Goal: Information Seeking & Learning: Learn about a topic

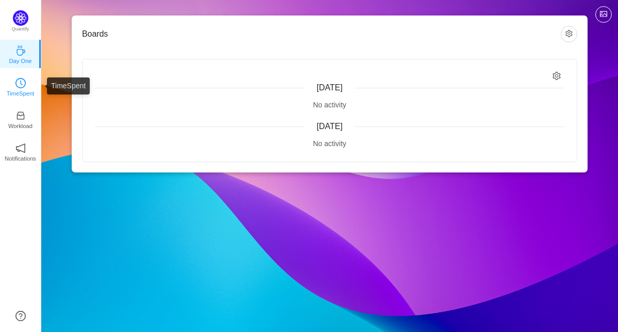
click at [21, 87] on icon "icon: clock-circle" at bounding box center [20, 83] width 10 height 10
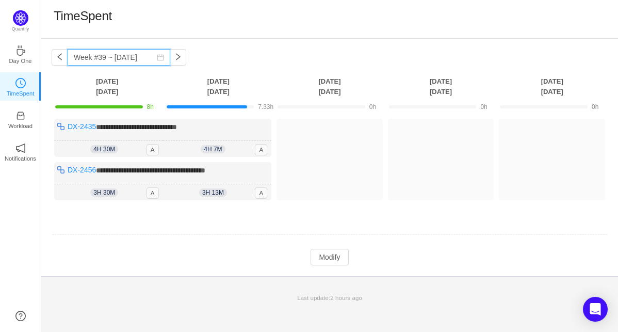
click at [139, 64] on input "Week #39 ~ Sep 23" at bounding box center [119, 57] width 103 height 17
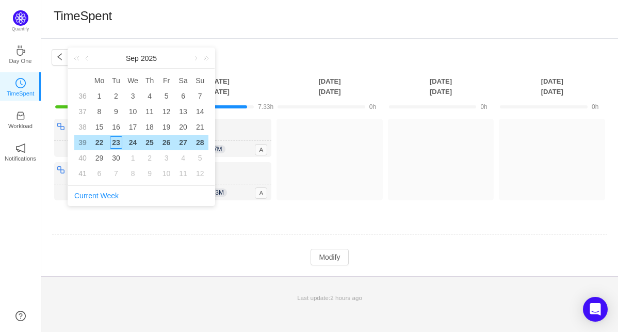
click at [239, 70] on div "**********" at bounding box center [329, 157] width 577 height 237
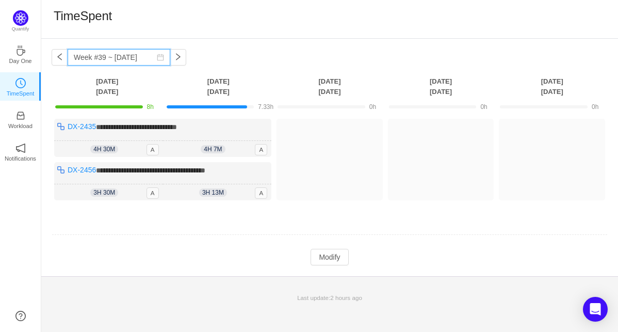
click at [102, 62] on input "Week #39 ~ Sep 23" at bounding box center [119, 57] width 103 height 17
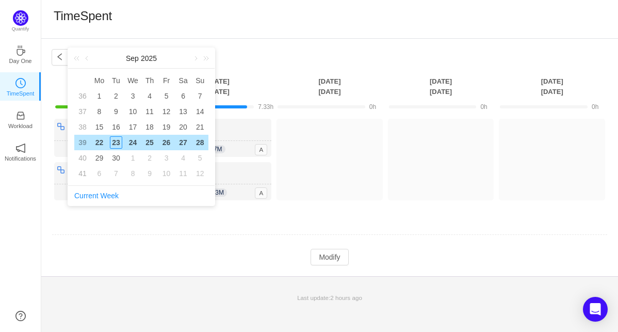
click at [96, 141] on div "22" at bounding box center [99, 142] width 12 height 12
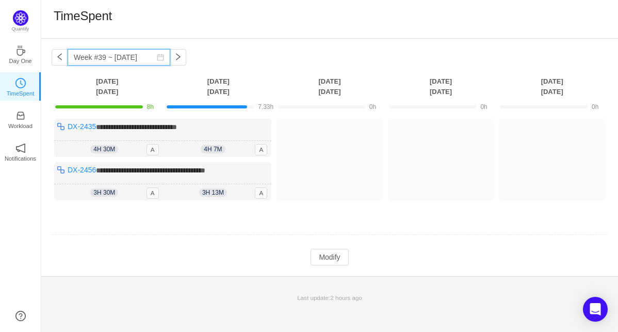
click at [132, 61] on input "Week #39 ~ Sep 22" at bounding box center [119, 57] width 103 height 17
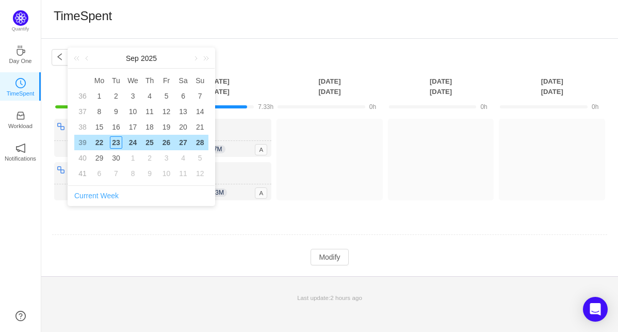
click at [96, 192] on link "Current Week" at bounding box center [96, 195] width 44 height 8
click at [95, 196] on link "Current Week" at bounding box center [96, 195] width 44 height 8
click at [223, 54] on div "**********" at bounding box center [329, 157] width 577 height 237
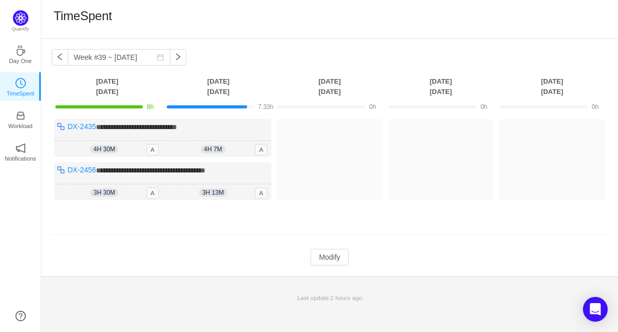
click at [246, 246] on td at bounding box center [330, 235] width 556 height 26
click at [60, 61] on button "button" at bounding box center [60, 57] width 17 height 17
type input "Week #38 ~ Sep 15"
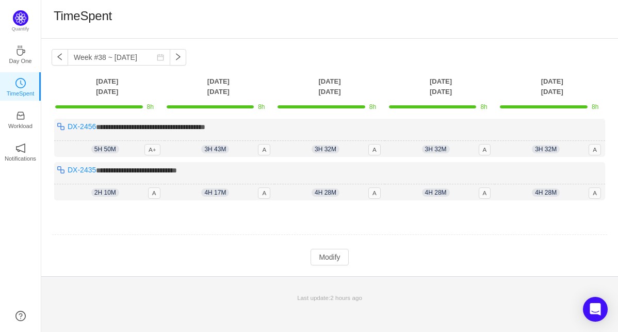
click at [84, 90] on th "Monday Sep 15" at bounding box center [107, 86] width 111 height 21
click at [26, 31] on p "Quantify" at bounding box center [20, 29] width 25 height 9
click at [21, 23] on img at bounding box center [20, 17] width 15 height 15
click at [17, 59] on p "Day One" at bounding box center [20, 60] width 23 height 9
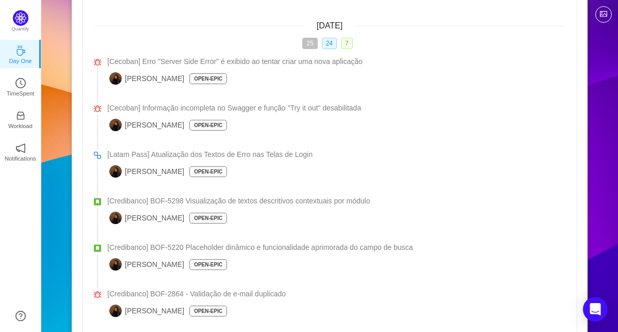
scroll to position [344, 0]
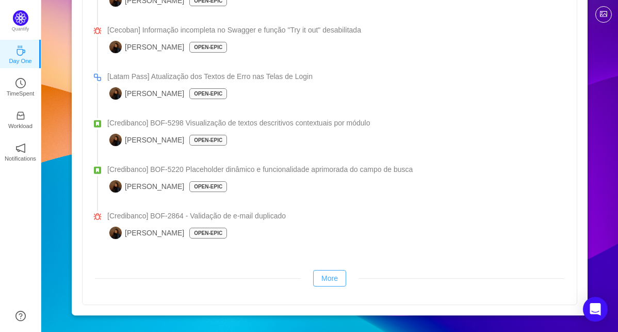
click at [339, 282] on button "More" at bounding box center [329, 278] width 33 height 17
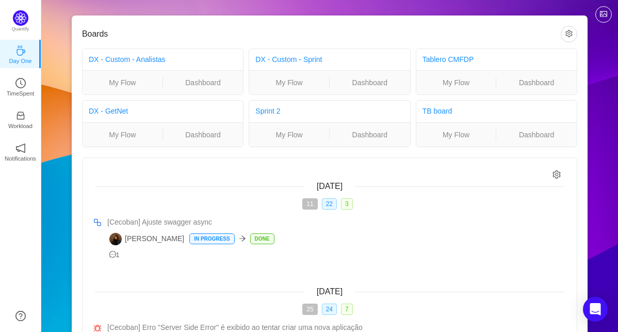
scroll to position [0, 0]
click at [571, 34] on button "button" at bounding box center [569, 34] width 17 height 17
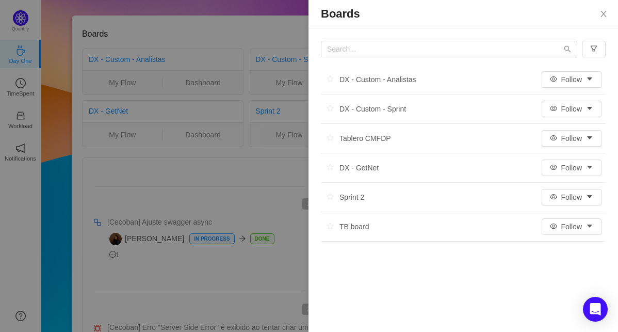
click at [354, 80] on div "DX - Custom - Analistas" at bounding box center [368, 79] width 95 height 15
click at [585, 76] on button "Follow" at bounding box center [572, 79] width 60 height 17
click at [423, 77] on li "DX - Custom - Analistas Follow" at bounding box center [463, 79] width 285 height 29
click at [396, 79] on div "DX - Custom - Analistas" at bounding box center [368, 79] width 95 height 15
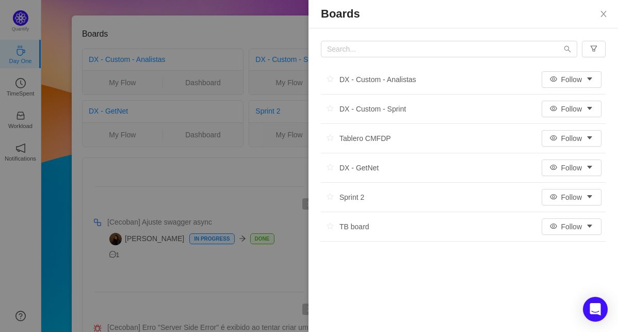
click at [396, 79] on div "DX - Custom - Analistas" at bounding box center [368, 79] width 95 height 15
click at [383, 106] on div "DX - Custom - Sprint" at bounding box center [363, 108] width 85 height 15
click at [565, 110] on button "Follow" at bounding box center [572, 109] width 60 height 17
click at [459, 101] on li "DX - Custom - Sprint Follow" at bounding box center [463, 108] width 285 height 29
click at [441, 103] on li "DX - Custom - Sprint Follow" at bounding box center [463, 108] width 285 height 29
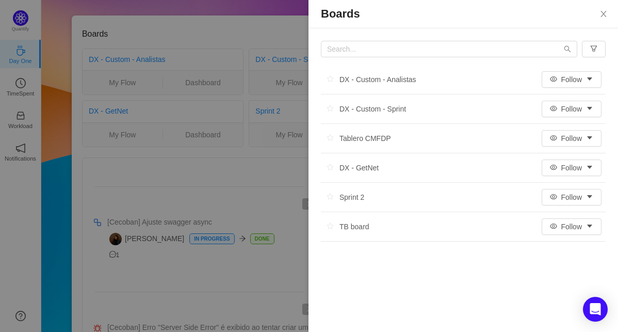
click at [441, 103] on li "DX - Custom - Sprint Follow" at bounding box center [463, 108] width 285 height 29
click at [372, 116] on div "DX - Custom - Sprint" at bounding box center [363, 108] width 85 height 15
click at [368, 109] on div "DX - Custom - Sprint" at bounding box center [363, 108] width 85 height 15
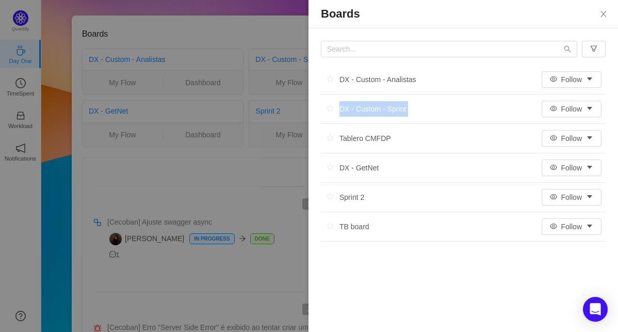
click at [368, 109] on div "DX - Custom - Sprint" at bounding box center [363, 108] width 85 height 15
click at [378, 108] on div "DX - Custom - Sprint" at bounding box center [363, 108] width 85 height 15
click at [377, 109] on div "DX - Custom - Sprint" at bounding box center [363, 108] width 85 height 15
click at [603, 17] on icon "icon: close" at bounding box center [603, 14] width 8 height 8
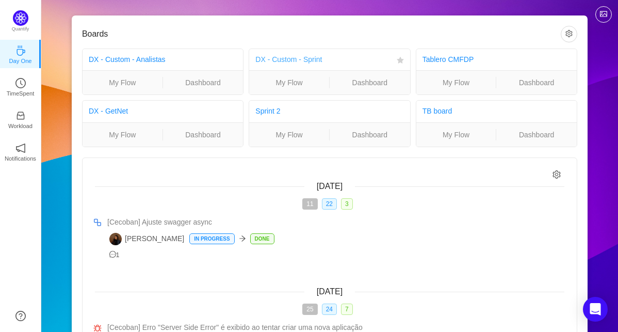
click at [291, 59] on link "DX - Custom - Sprint" at bounding box center [288, 59] width 67 height 8
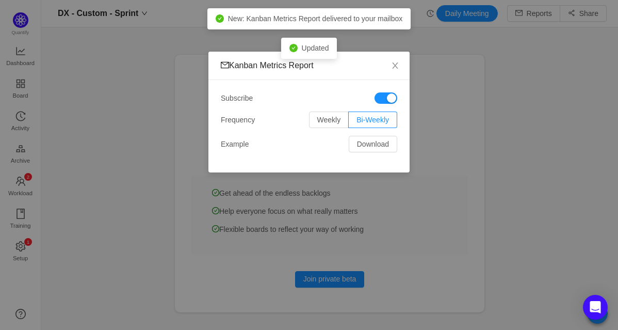
scroll to position [330, 577]
click at [391, 63] on icon "icon: close" at bounding box center [395, 65] width 8 height 8
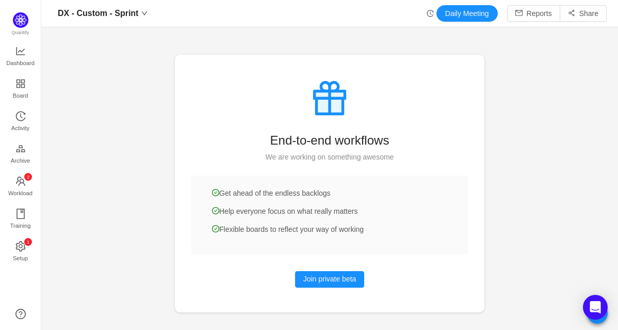
scroll to position [4, 0]
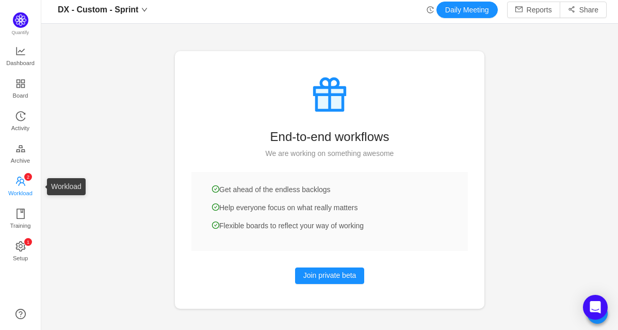
click at [27, 187] on span "Workload" at bounding box center [20, 193] width 24 height 21
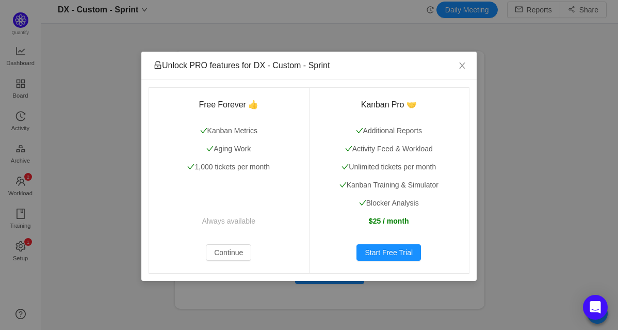
click at [32, 261] on div "Unlock PRO features for DX - Custom - Sprint Free Forever 👍 Kanban Metrics Agin…" at bounding box center [309, 165] width 618 height 330
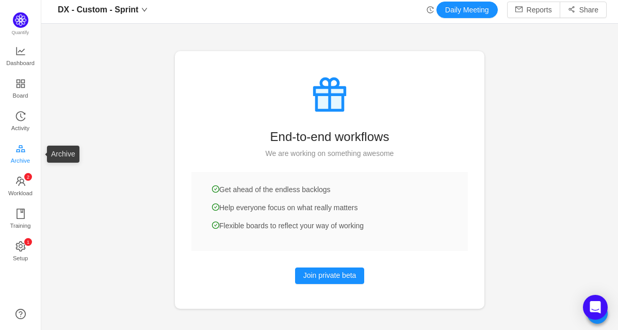
click at [18, 144] on link "Archive" at bounding box center [20, 154] width 10 height 21
click at [15, 85] on icon "icon: appstore" at bounding box center [20, 83] width 10 height 10
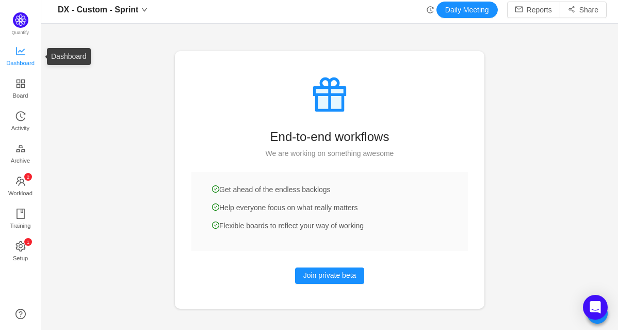
click at [18, 57] on span "Dashboard" at bounding box center [20, 63] width 28 height 21
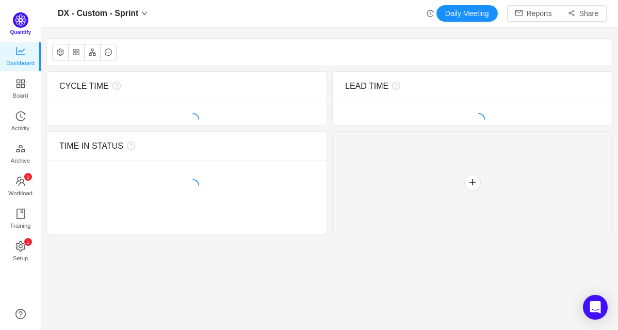
click at [17, 29] on span "Quantify" at bounding box center [20, 32] width 21 height 6
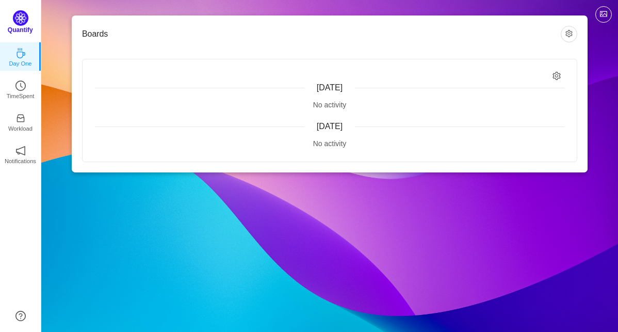
click at [18, 26] on p "Quantify" at bounding box center [20, 29] width 25 height 9
click at [18, 81] on link "TimeSpent" at bounding box center [20, 86] width 10 height 10
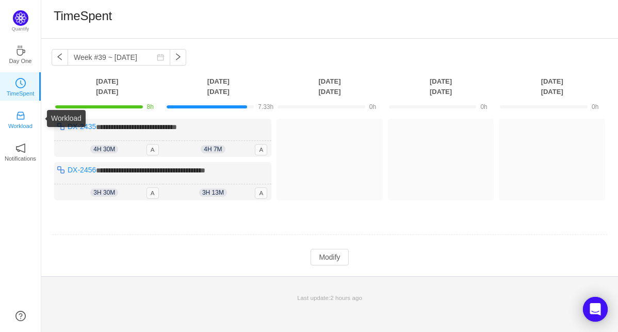
click at [14, 122] on p "Workload" at bounding box center [20, 125] width 24 height 9
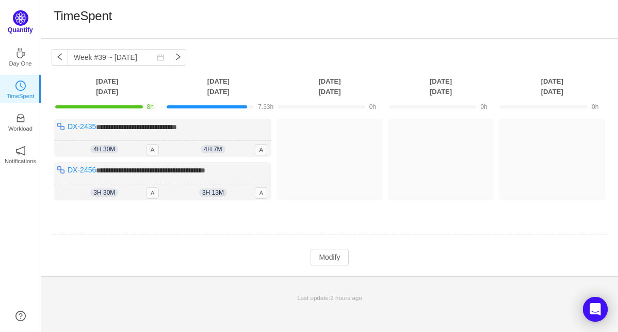
click at [17, 12] on img at bounding box center [20, 17] width 15 height 15
click at [20, 25] on img at bounding box center [20, 17] width 15 height 15
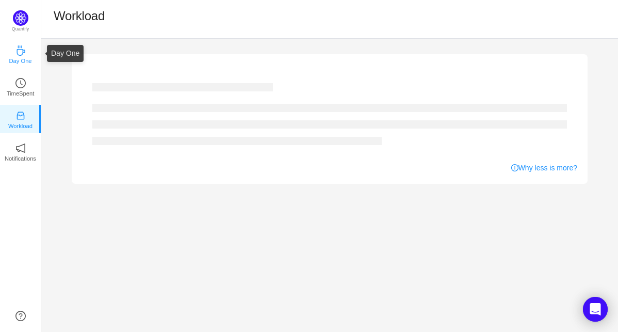
click at [19, 62] on p "Day One" at bounding box center [20, 60] width 23 height 9
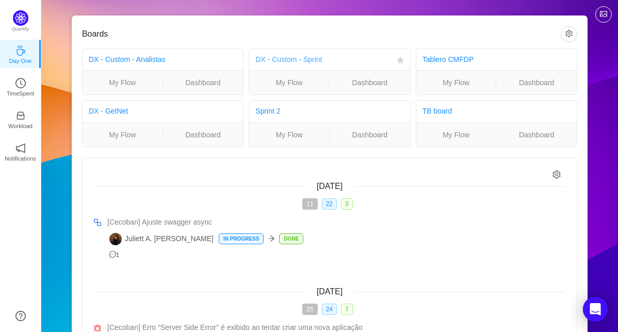
click at [305, 55] on link "DX - Custom - Sprint" at bounding box center [288, 59] width 67 height 8
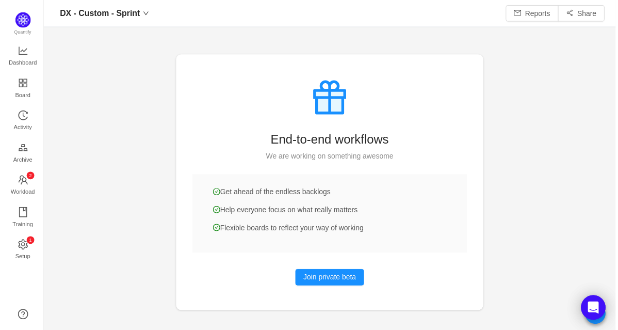
scroll to position [4, 0]
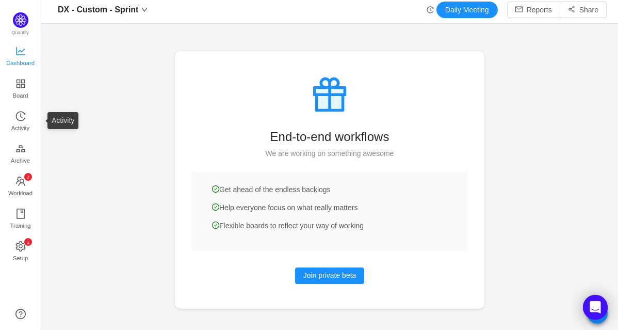
click at [15, 47] on icon "icon: line-chart" at bounding box center [20, 51] width 10 height 10
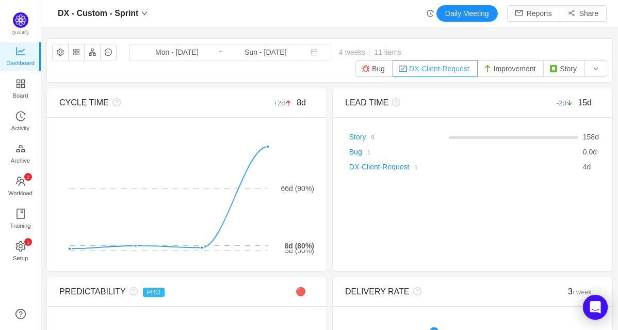
click at [428, 68] on button "DX-Client-Request" at bounding box center [435, 68] width 85 height 17
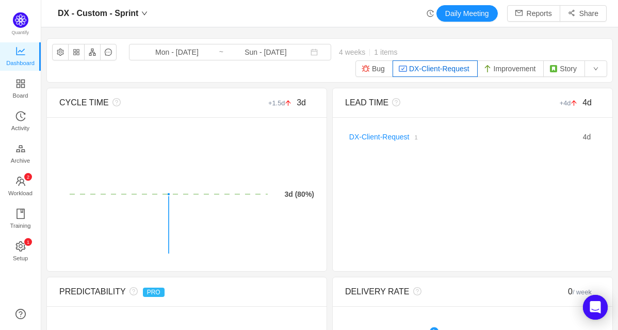
click at [428, 68] on button "DX-Client-Request" at bounding box center [435, 68] width 85 height 17
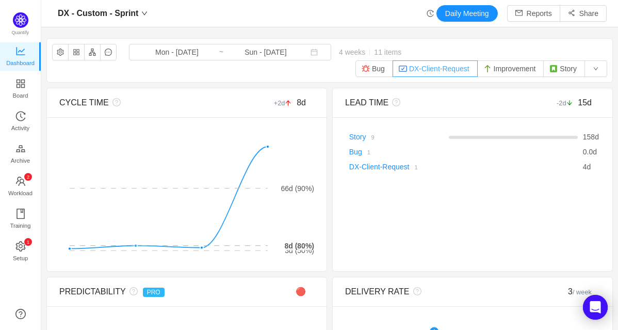
click at [410, 73] on button "DX-Client-Request" at bounding box center [435, 68] width 85 height 17
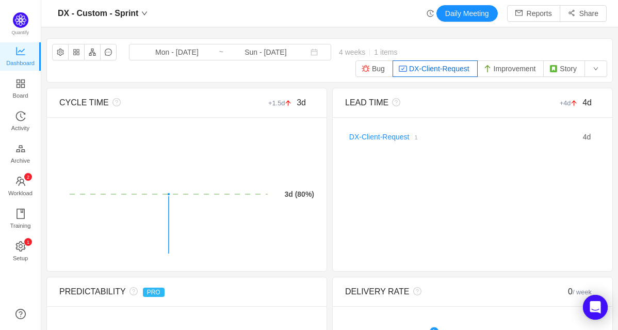
click at [410, 73] on button "DX-Client-Request" at bounding box center [435, 68] width 85 height 17
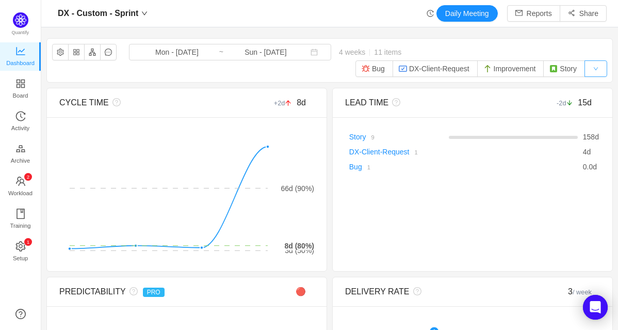
click at [597, 74] on button "button" at bounding box center [596, 68] width 23 height 17
click at [319, 64] on div "DX - Custom - Sprint Mon - Sep 01, 2025 ~ Sun - Sep 28, 2025 4 weeks 11 items B…" at bounding box center [329, 60] width 565 height 43
click at [64, 53] on button "button" at bounding box center [60, 52] width 17 height 17
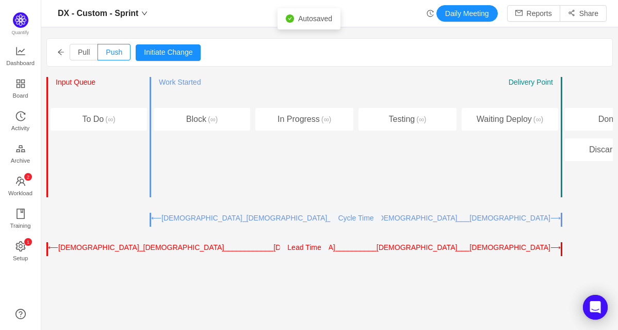
click at [64, 54] on icon "icon: arrow-left" at bounding box center [60, 51] width 7 height 7
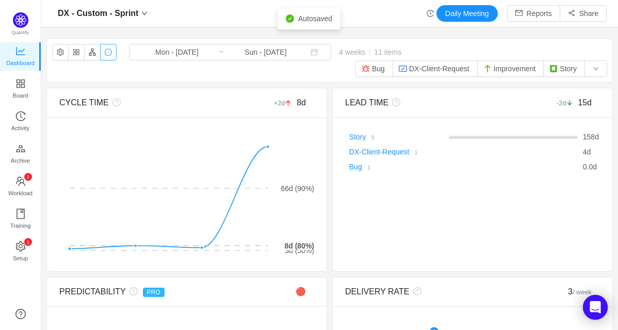
click at [108, 56] on button "button" at bounding box center [108, 52] width 17 height 17
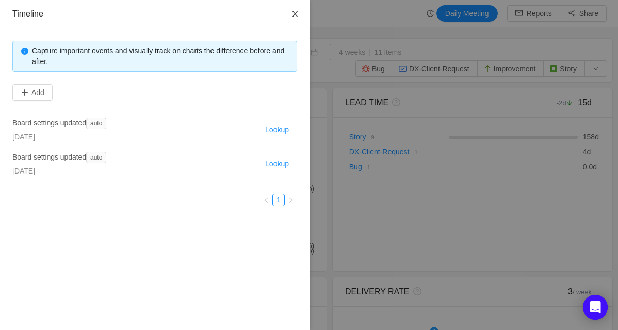
click at [295, 10] on icon "icon: close" at bounding box center [295, 14] width 8 height 8
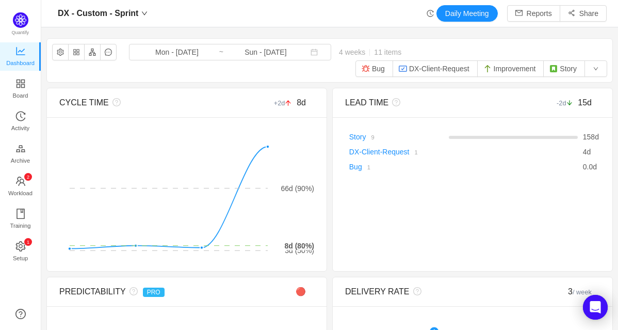
click at [316, 24] on div "DX - Custom - Sprint Daily Meeting Reports Share" at bounding box center [329, 13] width 577 height 27
click at [278, 50] on input "Sun - Sep 28, 2025" at bounding box center [266, 51] width 84 height 11
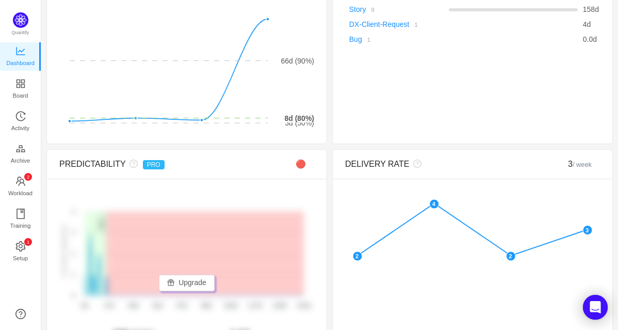
scroll to position [100, 0]
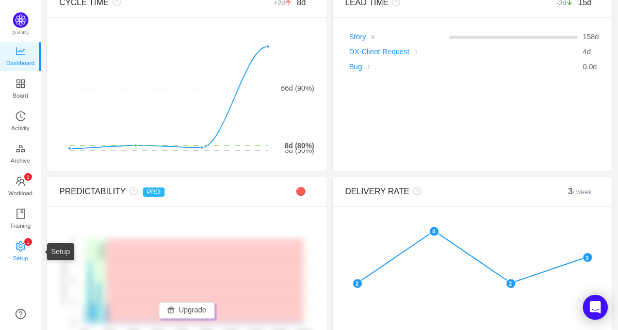
click at [15, 245] on link "0 1 2 3 4 5 6 7 8 9 0 1 2 3 4 5 6 7 8 9 0 1 2 3 4 5 6 7 8 9 Setup" at bounding box center [20, 251] width 10 height 21
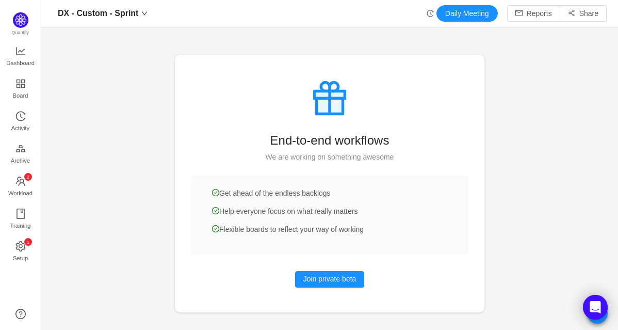
scroll to position [4, 0]
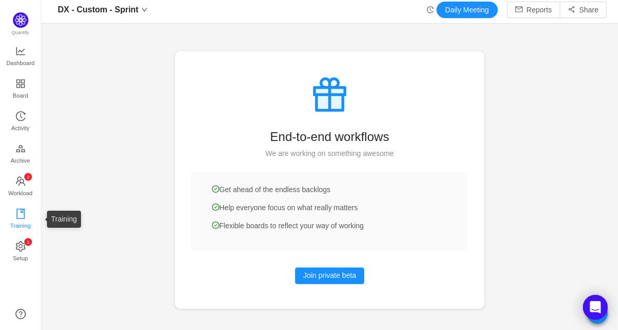
click at [24, 222] on span "Training" at bounding box center [20, 225] width 21 height 21
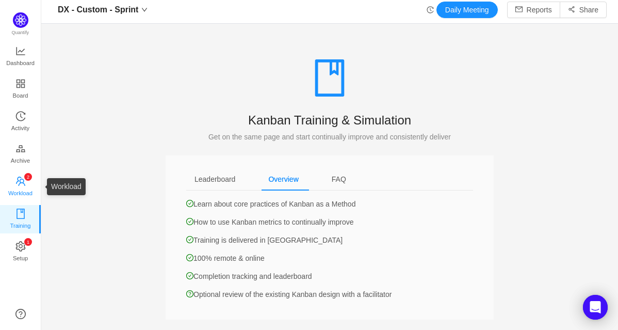
click at [19, 181] on icon "icon: team" at bounding box center [20, 180] width 9 height 9
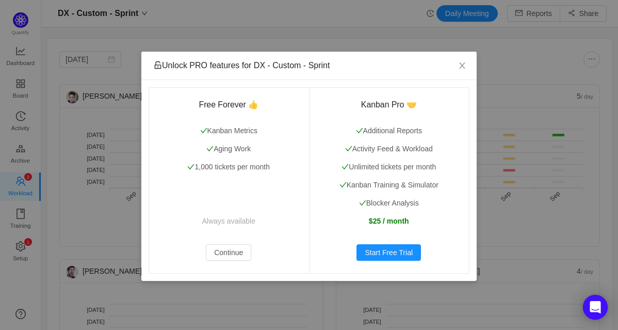
click at [19, 149] on div "Unlock PRO features for DX - Custom - Sprint Free Forever 👍 Kanban Metrics Agin…" at bounding box center [309, 165] width 618 height 330
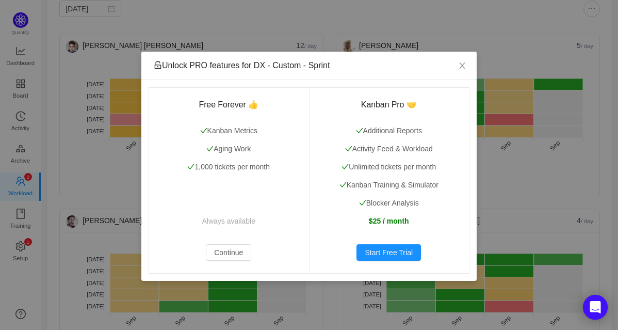
scroll to position [51, 0]
click at [458, 65] on icon "icon: close" at bounding box center [462, 65] width 8 height 8
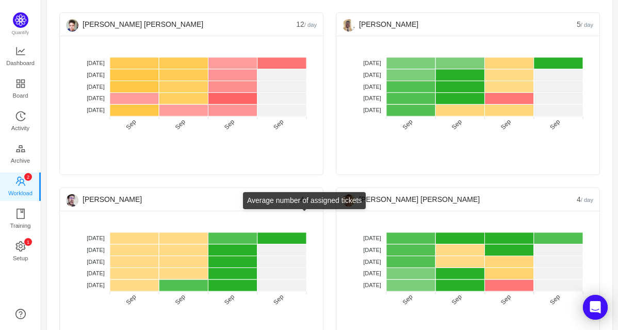
scroll to position [73, 0]
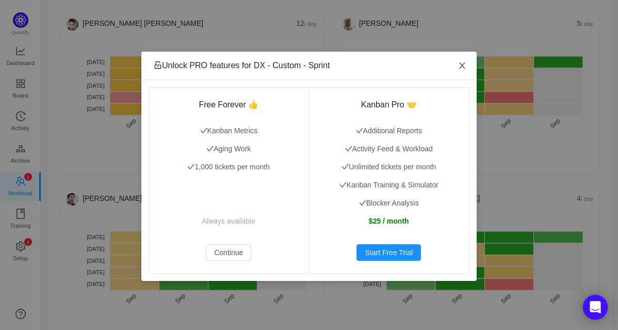
click at [456, 65] on span "Close" at bounding box center [462, 66] width 29 height 29
click at [237, 252] on button "Continue" at bounding box center [228, 252] width 45 height 17
click at [468, 61] on span "Close" at bounding box center [462, 66] width 29 height 29
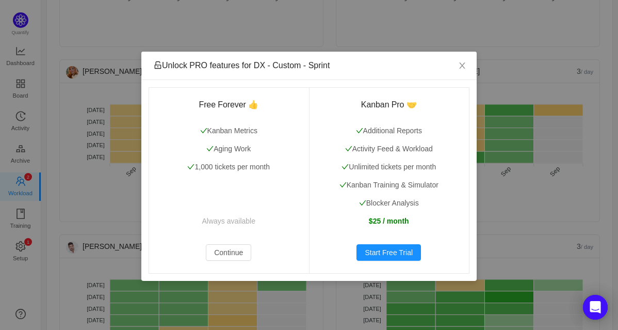
scroll to position [374, 0]
click at [462, 64] on icon "icon: close" at bounding box center [462, 65] width 8 height 8
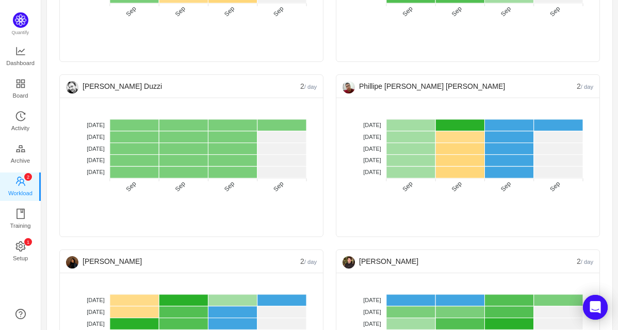
scroll to position [734, 0]
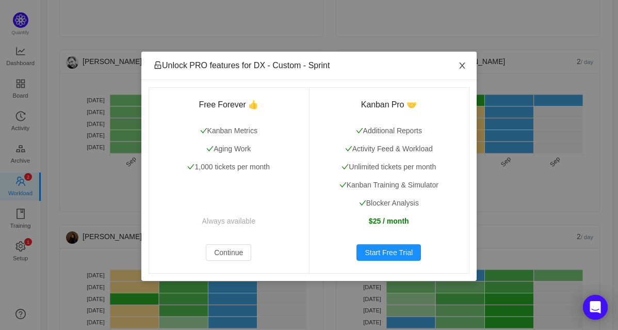
click at [461, 69] on icon "icon: close" at bounding box center [462, 65] width 8 height 8
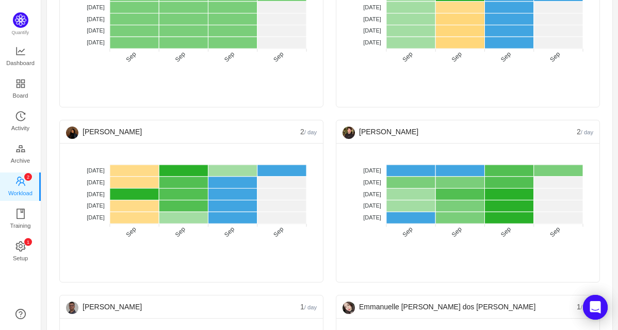
scroll to position [840, 0]
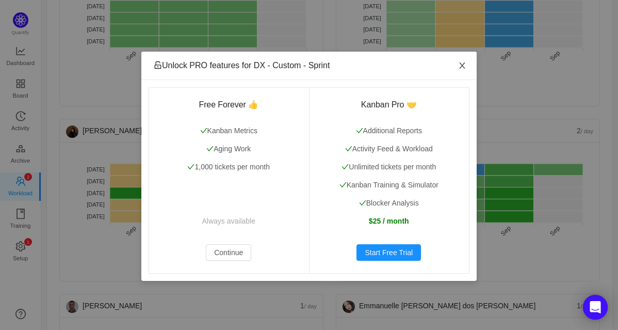
click at [462, 69] on icon "icon: close" at bounding box center [462, 65] width 8 height 8
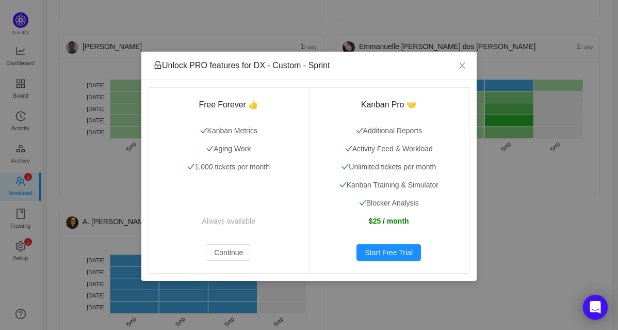
scroll to position [1098, 0]
click at [460, 62] on icon "icon: close" at bounding box center [462, 65] width 8 height 8
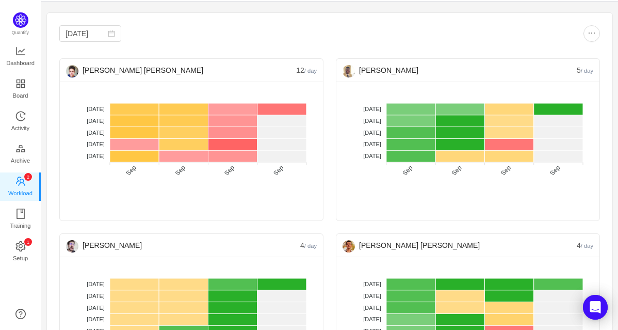
scroll to position [0, 0]
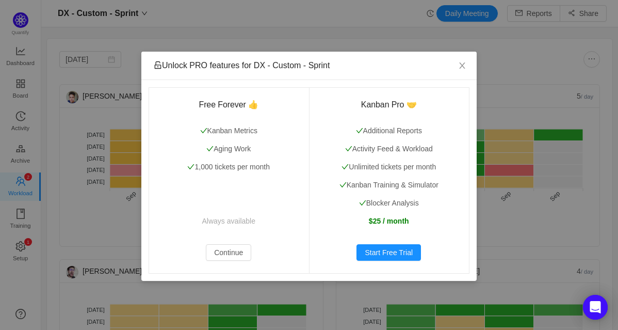
click at [40, 174] on div "Unlock PRO features for DX - Custom - Sprint Free Forever 👍 Kanban Metrics Agin…" at bounding box center [309, 165] width 618 height 330
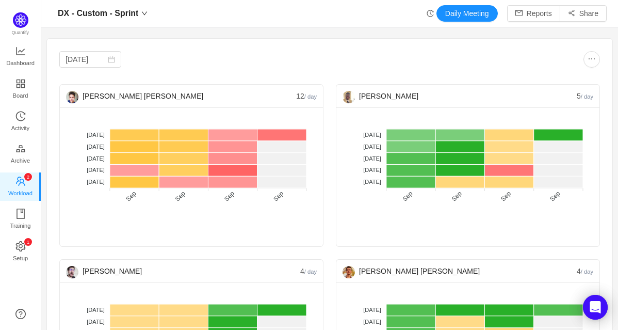
click at [20, 176] on icon "icon: team" at bounding box center [20, 181] width 10 height 10
click at [16, 152] on span "Archive" at bounding box center [20, 160] width 19 height 21
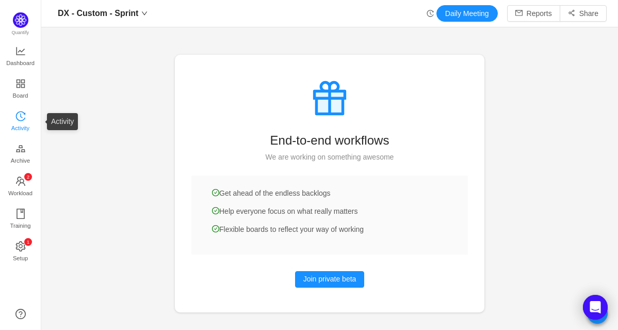
click at [16, 124] on span "Activity" at bounding box center [20, 128] width 18 height 21
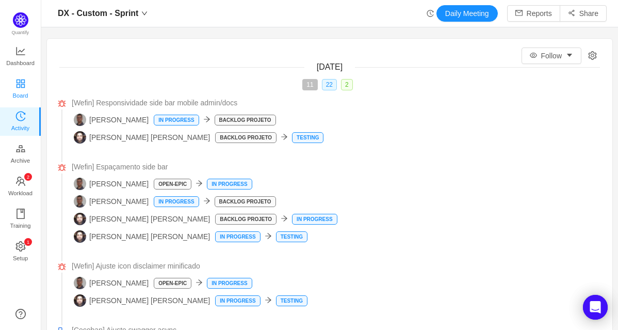
click at [22, 78] on icon "icon: appstore" at bounding box center [20, 83] width 10 height 10
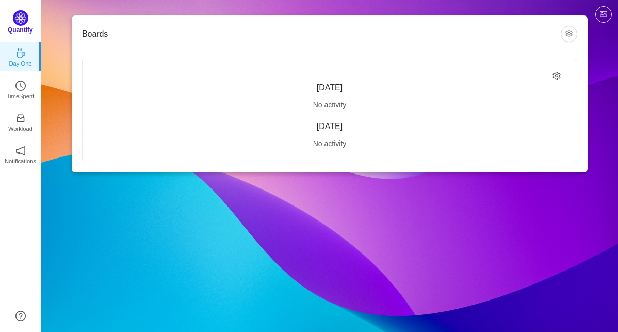
click at [27, 26] on p "Quantify" at bounding box center [20, 29] width 25 height 9
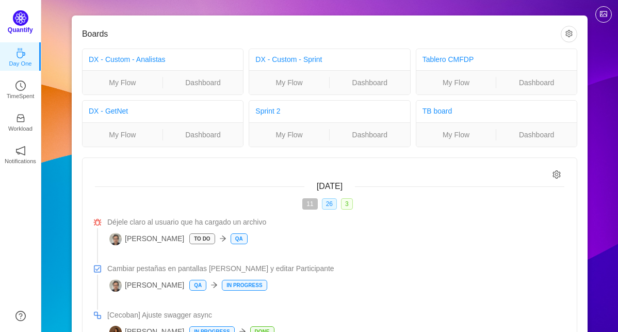
click at [18, 21] on img at bounding box center [20, 17] width 15 height 15
click at [15, 28] on p "Quantify" at bounding box center [20, 29] width 25 height 9
click at [26, 311] on link at bounding box center [20, 316] width 10 height 10
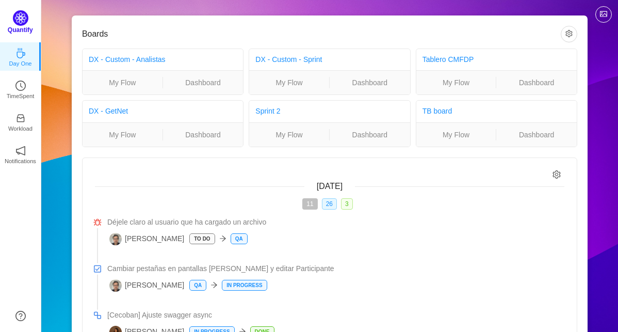
click at [27, 20] on img at bounding box center [20, 17] width 15 height 15
click at [19, 26] on p "Quantify" at bounding box center [20, 29] width 25 height 9
click at [18, 34] on p "Quantify" at bounding box center [20, 29] width 25 height 9
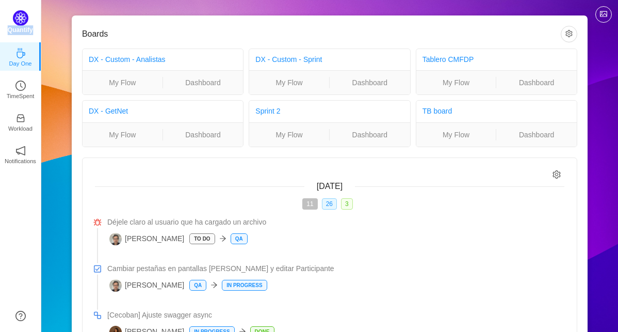
click at [18, 34] on p "Quantify" at bounding box center [20, 29] width 25 height 9
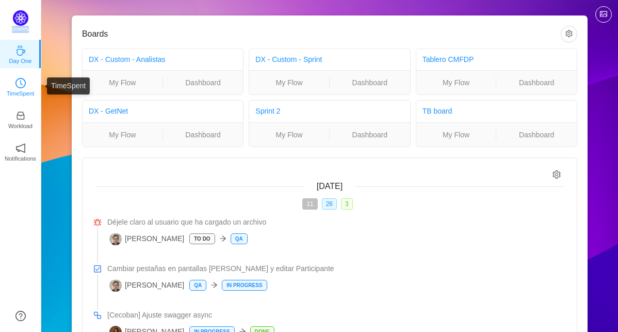
click at [16, 80] on icon "icon: clock-circle" at bounding box center [20, 83] width 10 height 10
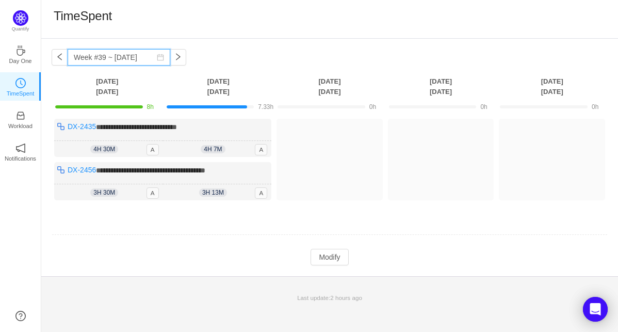
click at [115, 58] on input "Week #39 ~ [DATE]" at bounding box center [119, 57] width 103 height 17
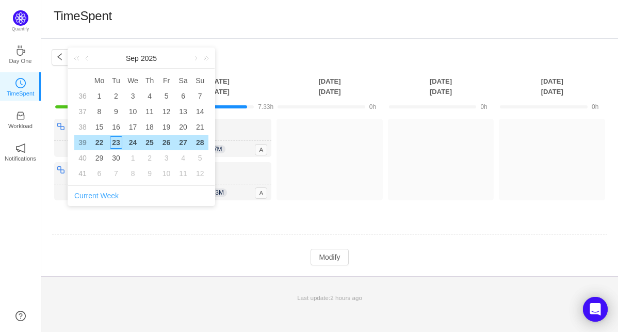
click at [102, 196] on link "Current Week" at bounding box center [96, 195] width 44 height 8
click at [179, 30] on div "TimeSpent" at bounding box center [329, 19] width 577 height 39
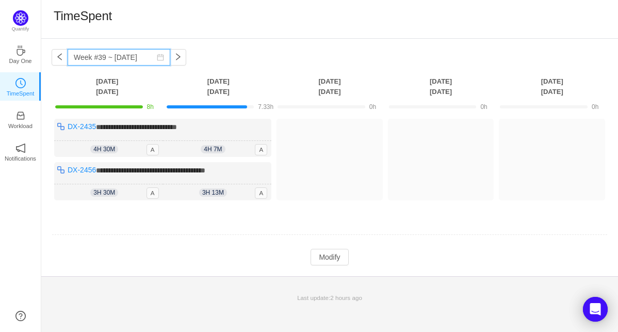
click at [68, 57] on input "Week #39 ~ Sep 22" at bounding box center [119, 57] width 103 height 17
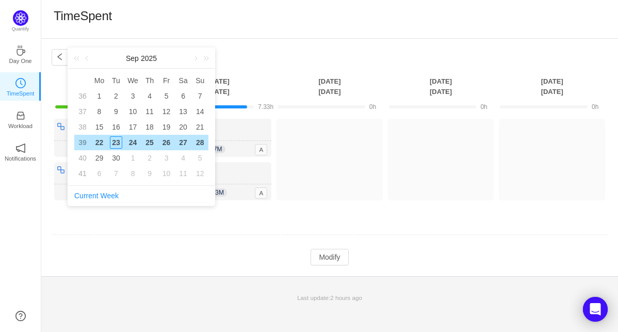
click at [95, 35] on div "TimeSpent" at bounding box center [329, 19] width 577 height 39
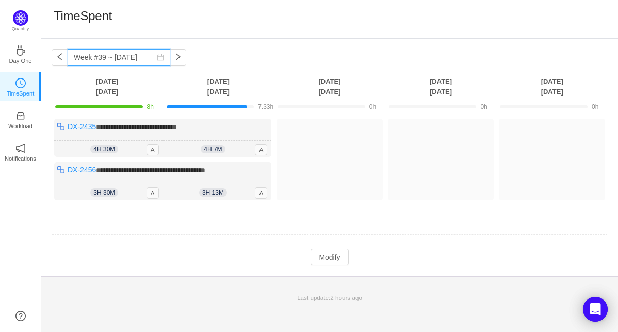
click at [89, 55] on input "Week #39 ~ Sep 22" at bounding box center [119, 57] width 103 height 17
click at [89, 55] on link at bounding box center [87, 58] width 9 height 21
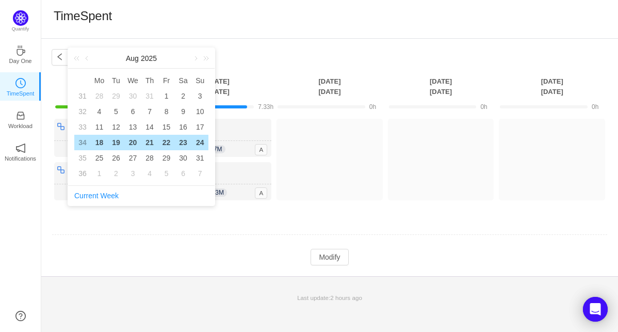
click at [89, 55] on link at bounding box center [87, 58] width 9 height 21
type input "Week #30 ~ Jul 21"
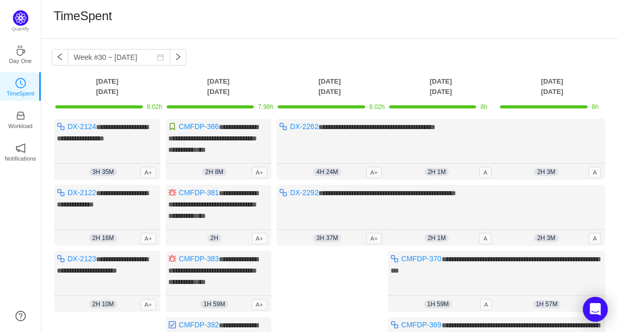
click at [79, 39] on div "**********" at bounding box center [329, 251] width 577 height 425
click at [82, 66] on div "**********" at bounding box center [329, 251] width 577 height 425
click at [27, 125] on p "Workload" at bounding box center [20, 125] width 24 height 9
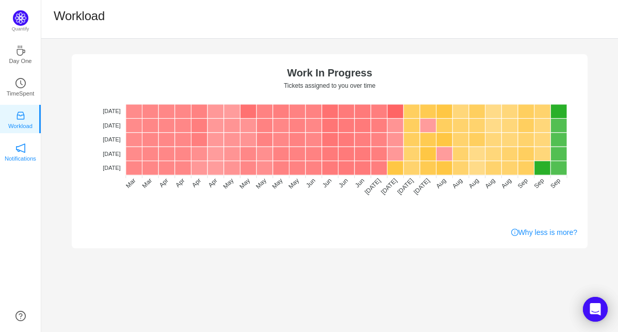
click at [21, 146] on link "Notifications" at bounding box center [20, 151] width 10 height 10
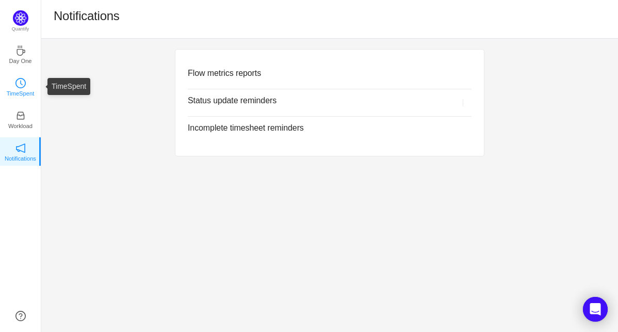
click at [25, 88] on icon "icon: clock-circle" at bounding box center [20, 83] width 10 height 10
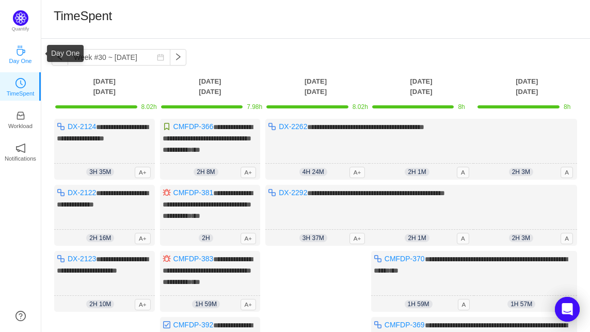
click at [23, 62] on p "Day One" at bounding box center [20, 60] width 23 height 9
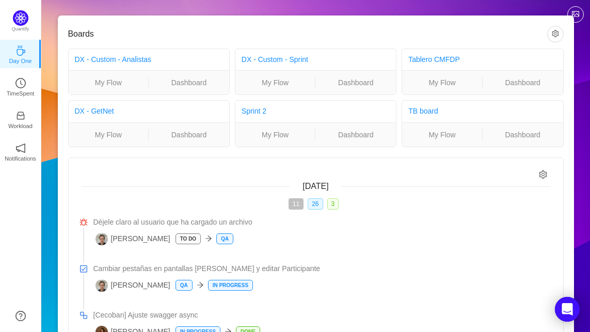
click at [143, 215] on div "Today 11 26 3 Déjele claro al usuario que ha cargado un archivo Mikael Fernande…" at bounding box center [315, 275] width 469 height 188
click at [540, 174] on icon "icon: setting" at bounding box center [543, 174] width 9 height 9
click at [544, 173] on icon "icon: setting" at bounding box center [543, 174] width 9 height 9
click at [556, 36] on button "button" at bounding box center [555, 34] width 17 height 17
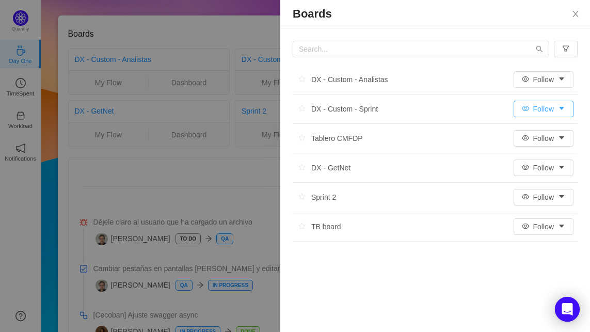
click at [530, 110] on button "Follow" at bounding box center [543, 109] width 60 height 17
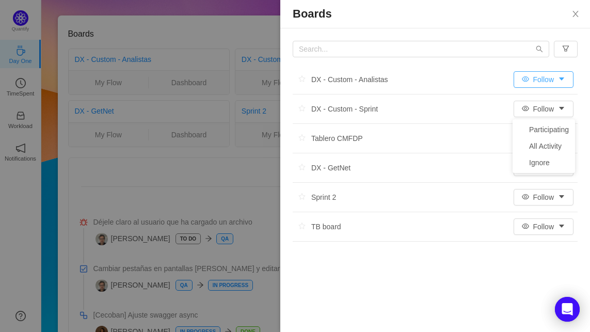
click at [550, 82] on button "Follow" at bounding box center [543, 79] width 60 height 17
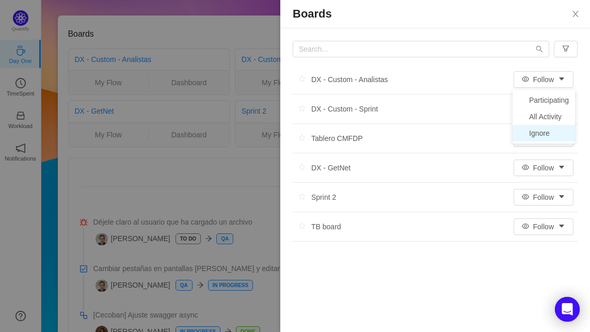
click at [529, 131] on li "Ignore" at bounding box center [543, 133] width 62 height 17
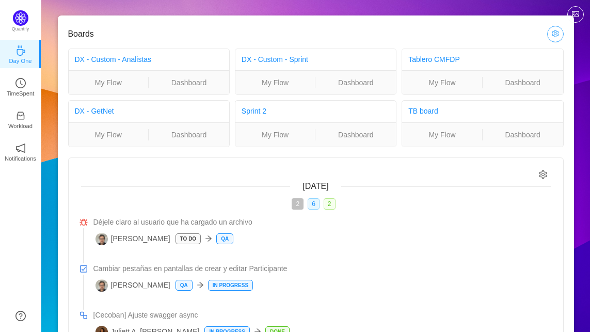
click at [553, 36] on button "button" at bounding box center [555, 34] width 17 height 17
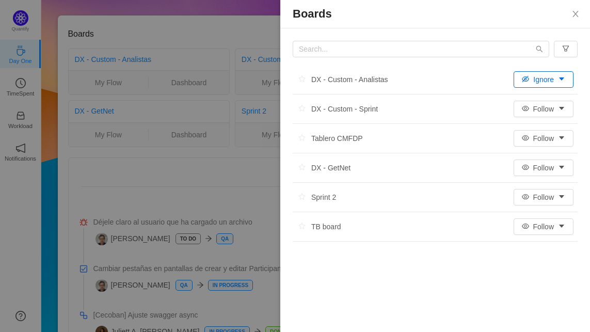
click at [545, 188] on li "Sprint 2 Follow" at bounding box center [435, 197] width 285 height 29
click at [535, 215] on li "TB board Follow" at bounding box center [435, 226] width 285 height 29
click at [531, 230] on button "Follow" at bounding box center [543, 226] width 60 height 17
click at [531, 274] on li "Ignore" at bounding box center [543, 280] width 62 height 17
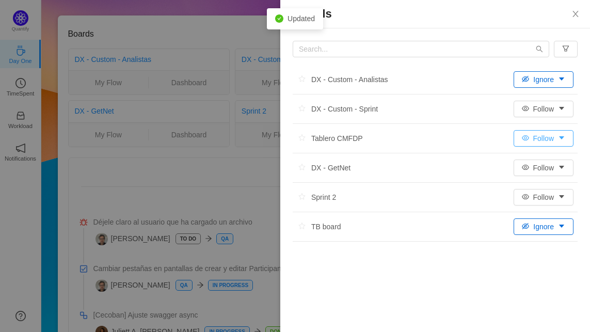
click at [523, 143] on button "Follow" at bounding box center [543, 138] width 60 height 17
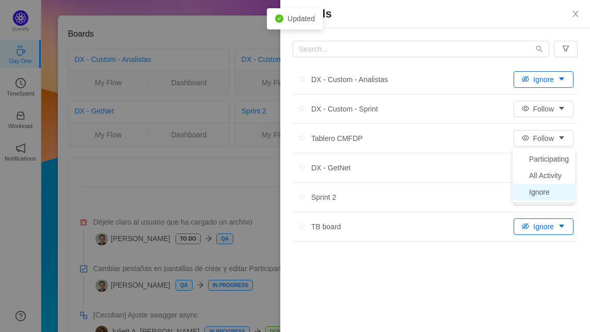
click at [528, 194] on li "Ignore" at bounding box center [543, 192] width 62 height 17
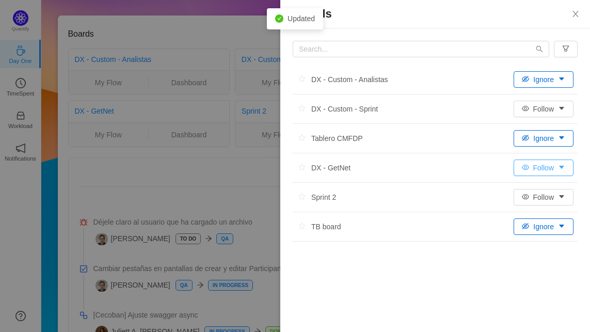
click at [533, 170] on button "Follow" at bounding box center [543, 167] width 60 height 17
click at [534, 221] on li "Ignore" at bounding box center [543, 221] width 62 height 17
click at [527, 162] on button "Ignore" at bounding box center [543, 167] width 60 height 17
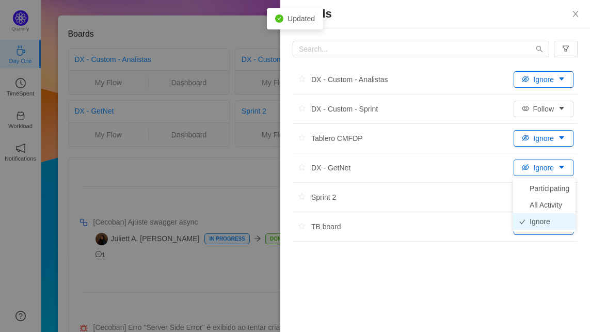
click at [526, 223] on li "Ignore" at bounding box center [544, 221] width 62 height 17
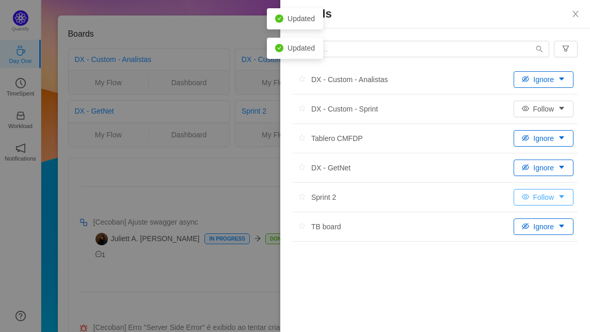
click at [528, 194] on button "Follow" at bounding box center [543, 197] width 60 height 17
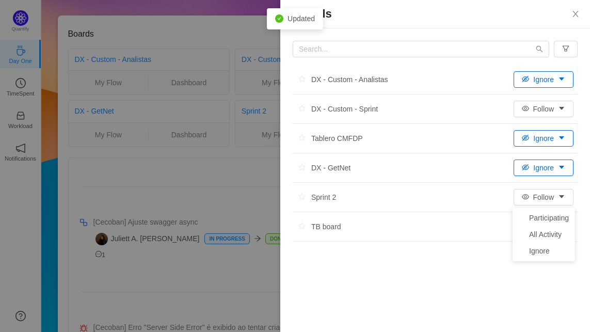
click at [445, 278] on div "Boards DX - Custom - Analistas Ignore DX - Custom - Sprint Follow Tablero CMFDP…" at bounding box center [435, 166] width 310 height 332
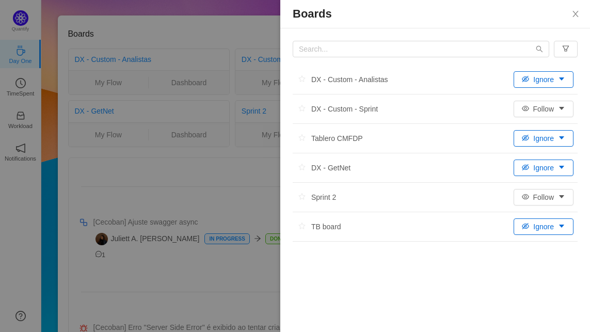
click at [198, 197] on div at bounding box center [295, 166] width 590 height 332
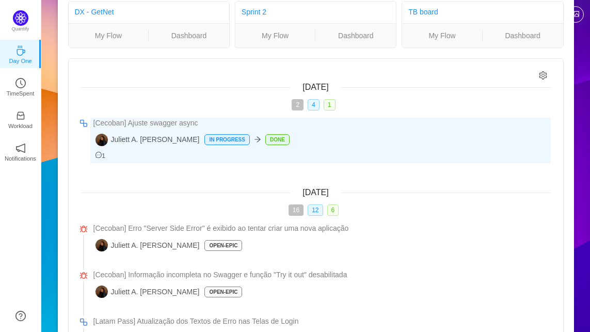
scroll to position [109, 0]
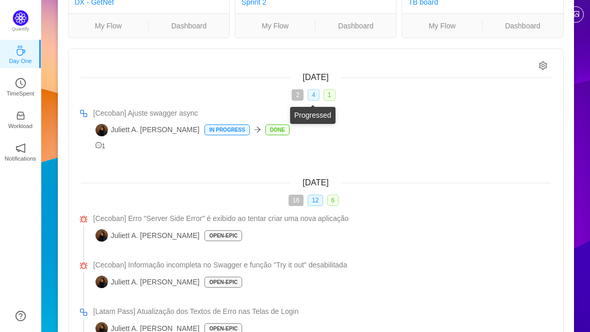
click at [311, 94] on span "4" at bounding box center [313, 94] width 12 height 11
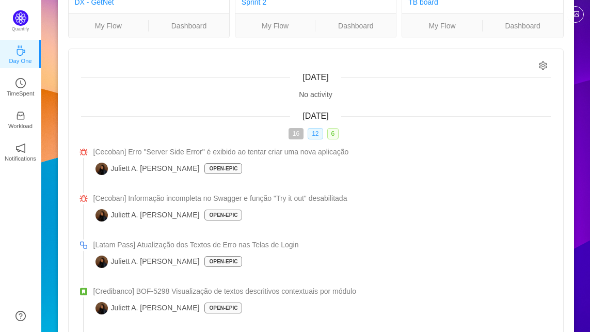
click at [311, 129] on span "12" at bounding box center [314, 133] width 15 height 11
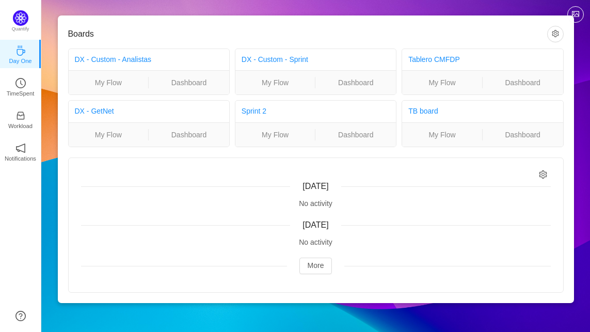
scroll to position [0, 0]
click at [305, 268] on button "More" at bounding box center [315, 265] width 33 height 17
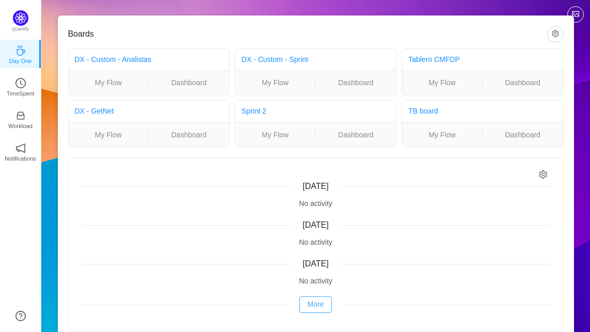
click at [308, 305] on button "More" at bounding box center [315, 304] width 33 height 17
click at [269, 57] on link "DX - Custom - Sprint" at bounding box center [274, 59] width 67 height 8
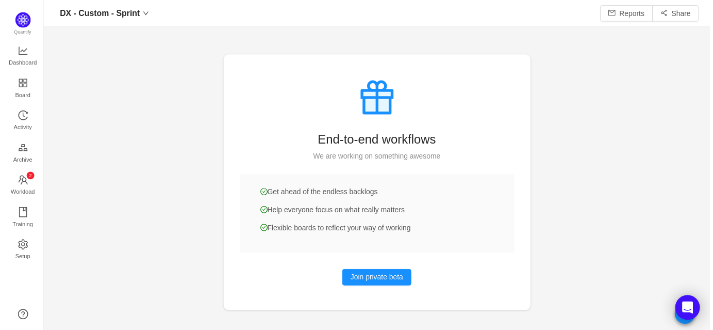
scroll to position [330, 672]
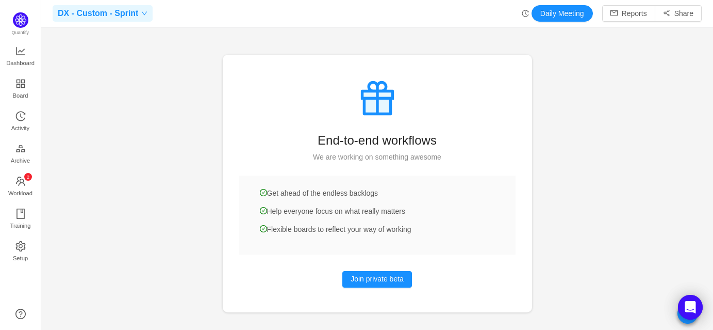
click at [123, 15] on span "DX - Custom - Sprint" at bounding box center [98, 13] width 80 height 17
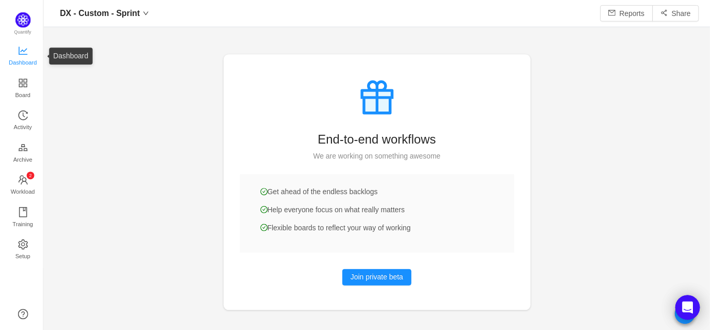
scroll to position [330, 672]
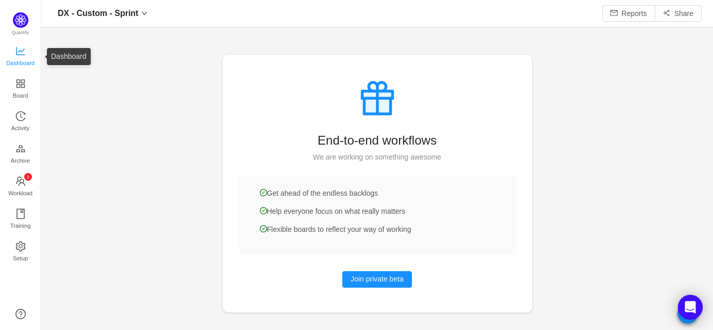
click at [20, 61] on span "Dashboard" at bounding box center [20, 63] width 28 height 21
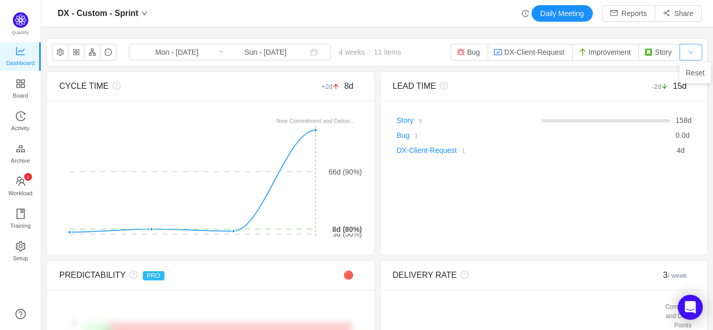
click at [698, 48] on button "button" at bounding box center [691, 52] width 23 height 17
click at [691, 72] on li "Reset" at bounding box center [695, 72] width 31 height 17
click at [92, 53] on button "button" at bounding box center [92, 52] width 17 height 17
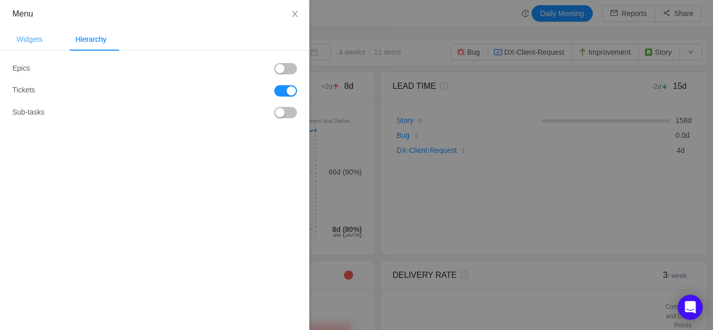
click at [46, 41] on div "Widgets" at bounding box center [29, 39] width 43 height 23
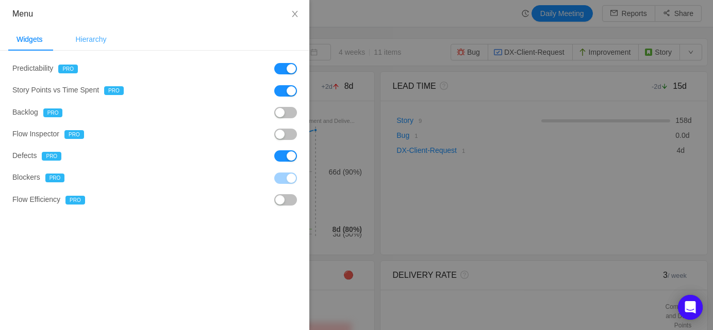
click at [93, 44] on div "Hierarchy" at bounding box center [91, 39] width 47 height 23
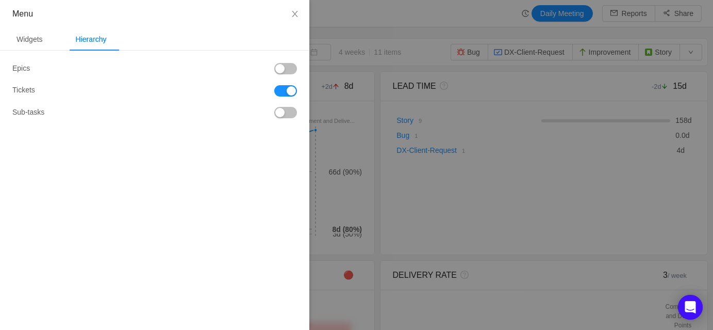
click at [280, 110] on button "button" at bounding box center [285, 112] width 23 height 11
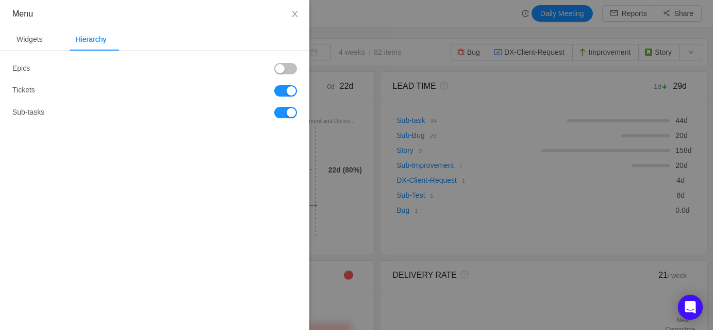
click at [273, 68] on div at bounding box center [226, 68] width 142 height 11
click at [280, 68] on button "button" at bounding box center [285, 68] width 23 height 11
click at [30, 41] on div "Widgets" at bounding box center [29, 39] width 43 height 23
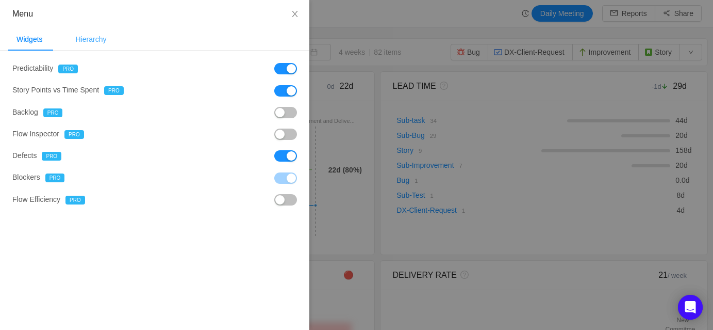
click at [96, 35] on div "Hierarchy" at bounding box center [91, 39] width 47 height 23
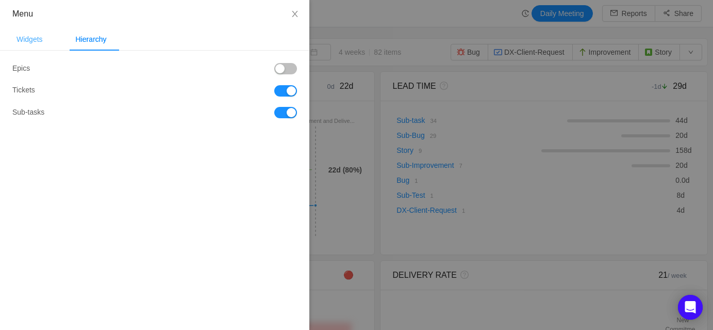
click at [33, 39] on div "Widgets" at bounding box center [29, 39] width 43 height 23
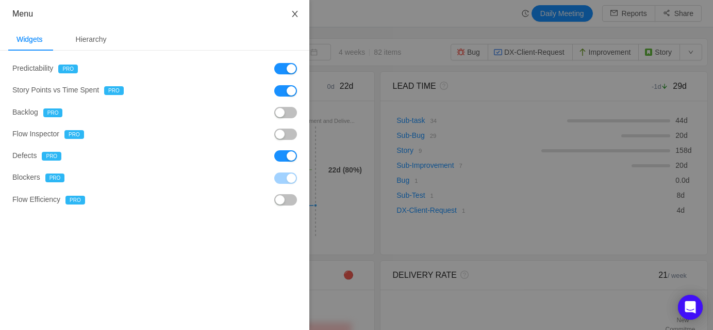
click at [295, 15] on icon "icon: close" at bounding box center [295, 14] width 8 height 8
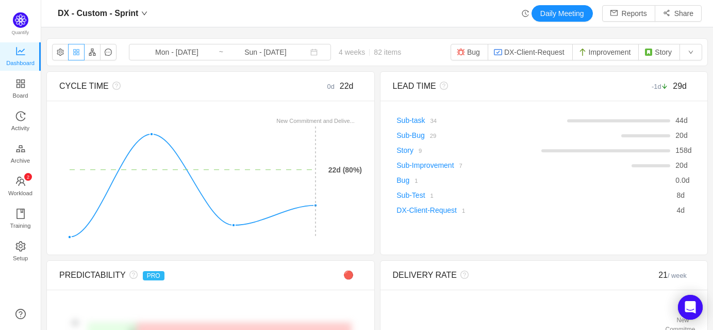
click at [75, 51] on button "button" at bounding box center [76, 52] width 17 height 17
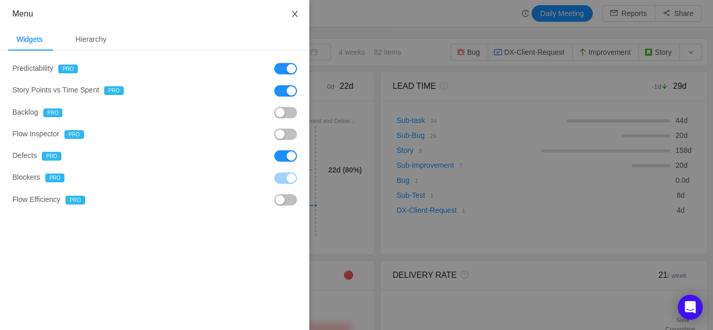
click at [295, 20] on button "Close" at bounding box center [295, 14] width 29 height 29
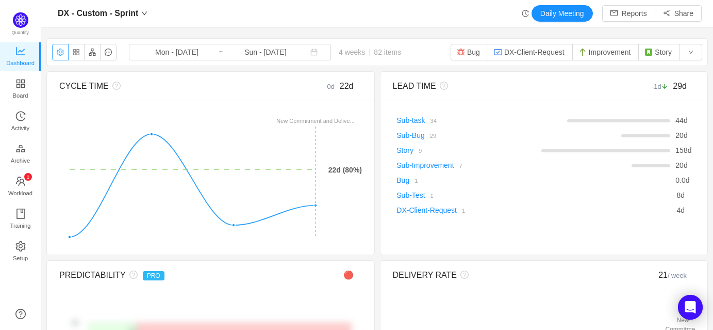
click at [59, 50] on button "button" at bounding box center [60, 52] width 17 height 17
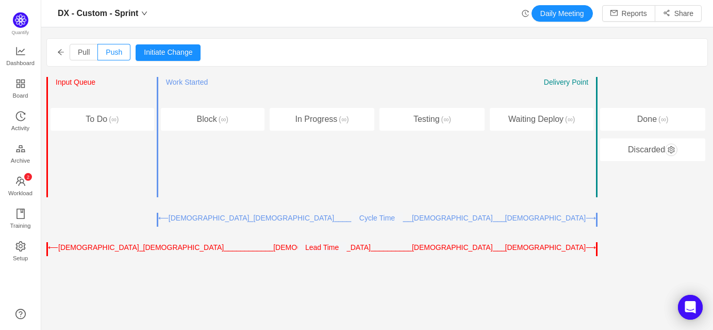
click at [57, 48] on icon "icon: arrow-left" at bounding box center [60, 51] width 7 height 7
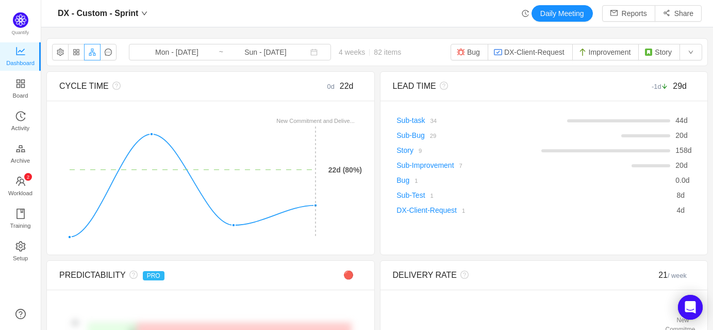
click at [92, 54] on button "button" at bounding box center [92, 52] width 17 height 17
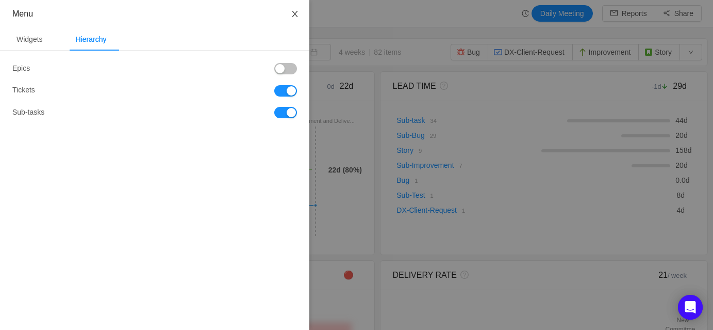
click at [295, 19] on button "Close" at bounding box center [295, 14] width 29 height 29
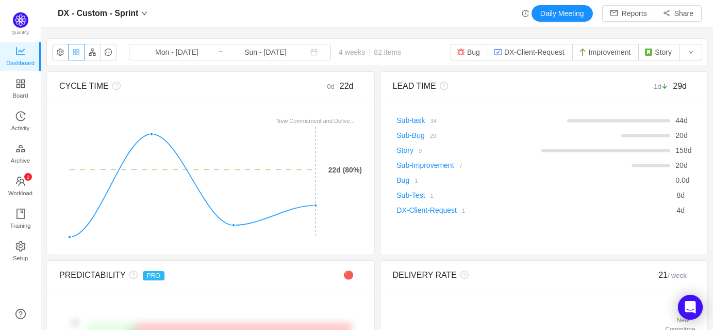
click at [79, 53] on button "button" at bounding box center [76, 52] width 17 height 17
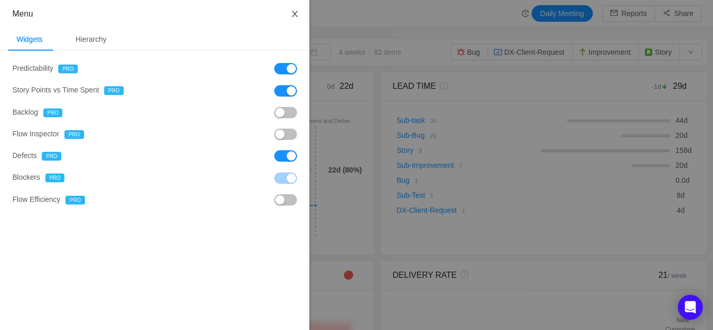
click at [293, 19] on button "Close" at bounding box center [295, 14] width 29 height 29
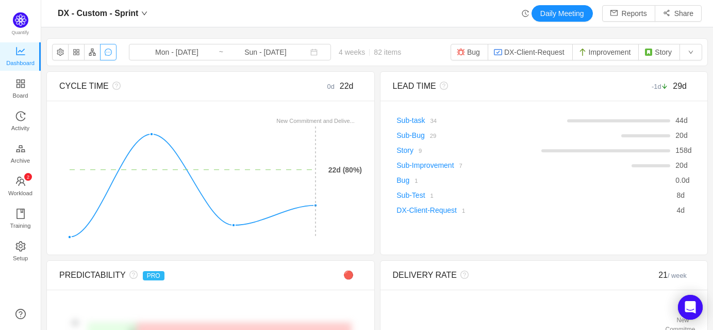
click at [110, 52] on button "button" at bounding box center [108, 52] width 17 height 17
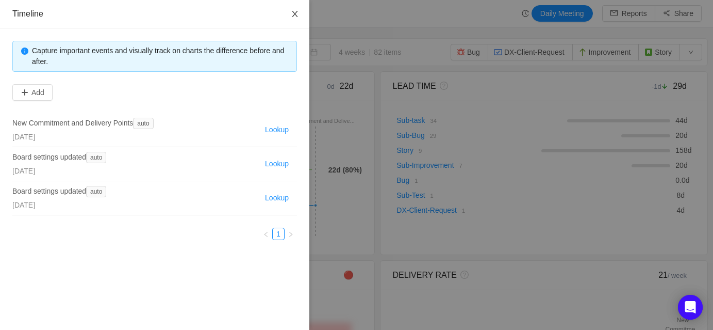
click at [292, 16] on icon "icon: close" at bounding box center [295, 14] width 8 height 8
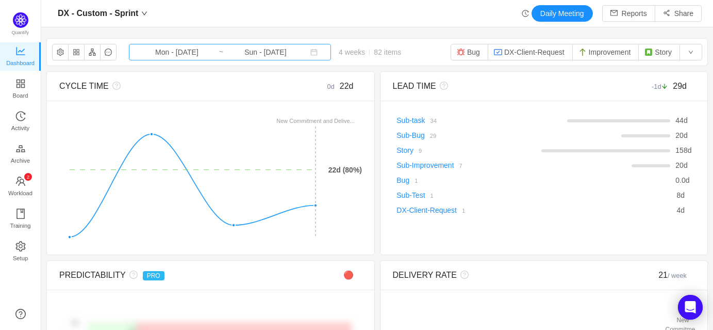
click at [260, 50] on input "Sun - Sep 28, 2025" at bounding box center [266, 51] width 84 height 11
click at [267, 39] on div "DX - Custom - Sprint Mon - Sep 01, 2025 ~ Sun - Sep 28, 2025 4 weeks 82 items B…" at bounding box center [377, 52] width 661 height 27
click at [525, 55] on button "DX-Client-Request" at bounding box center [530, 52] width 85 height 17
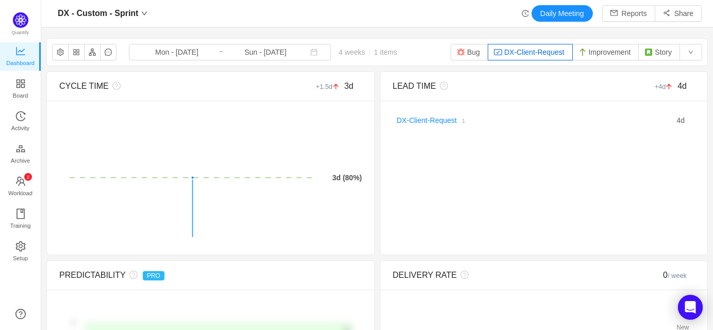
click at [524, 54] on button "DX-Client-Request" at bounding box center [530, 52] width 85 height 17
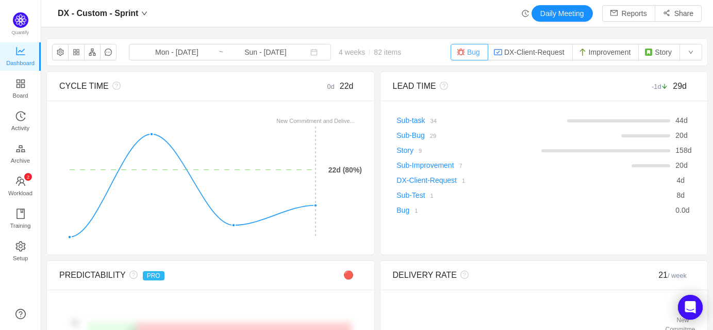
click at [458, 51] on img "button" at bounding box center [461, 52] width 8 height 8
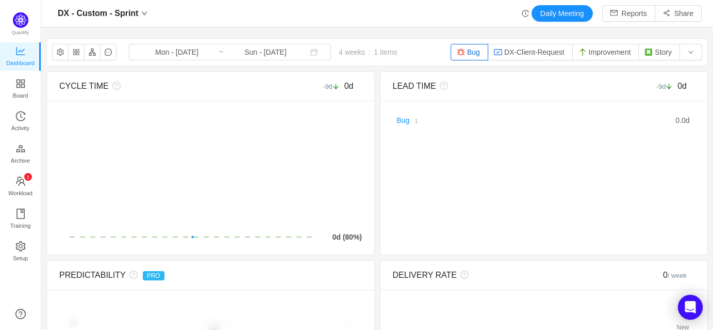
click at [458, 51] on img "button" at bounding box center [461, 52] width 8 height 8
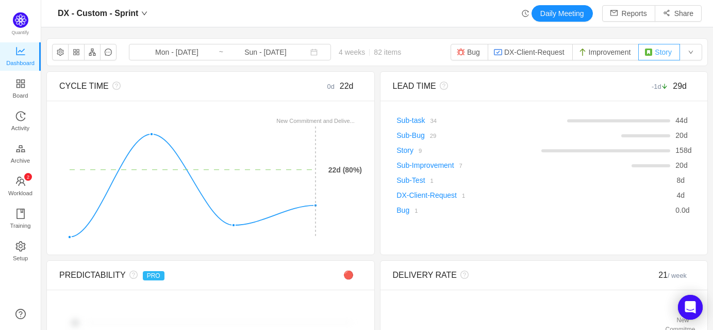
click at [649, 57] on button "Story" at bounding box center [660, 52] width 42 height 17
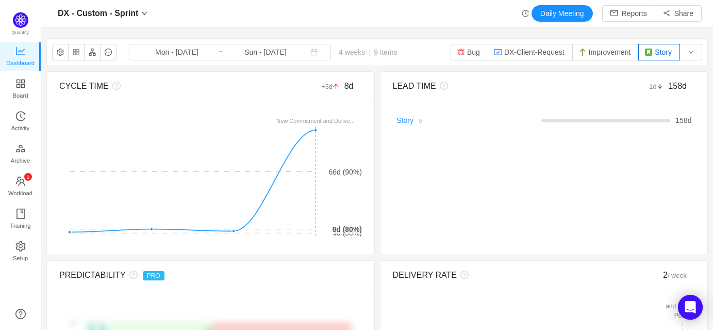
click at [649, 57] on button "Story" at bounding box center [660, 52] width 42 height 17
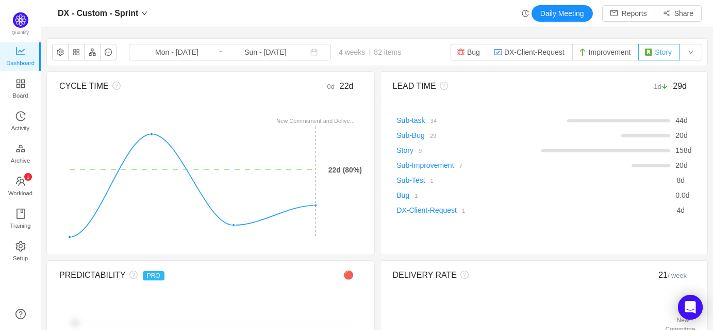
click at [649, 57] on button "Story" at bounding box center [660, 52] width 42 height 17
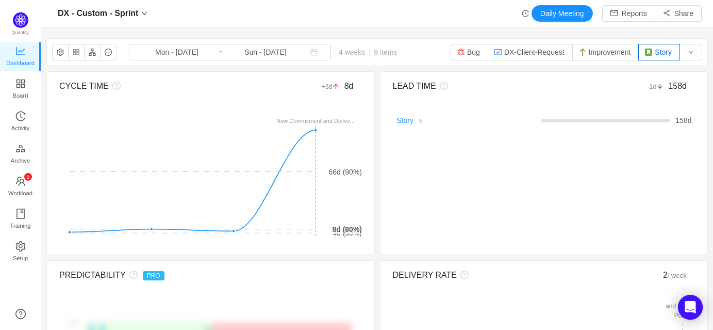
click at [649, 57] on button "Story" at bounding box center [660, 52] width 42 height 17
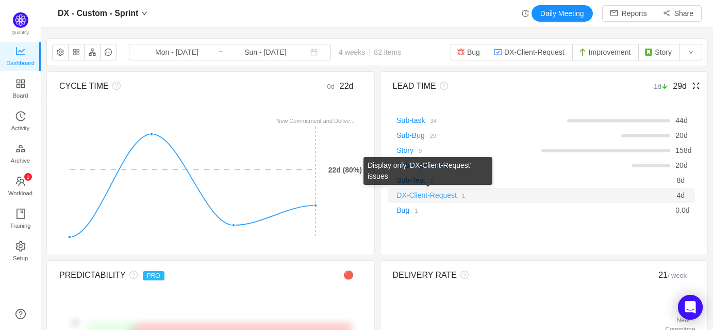
click at [432, 196] on link "DX-Client-Request" at bounding box center [427, 195] width 60 height 8
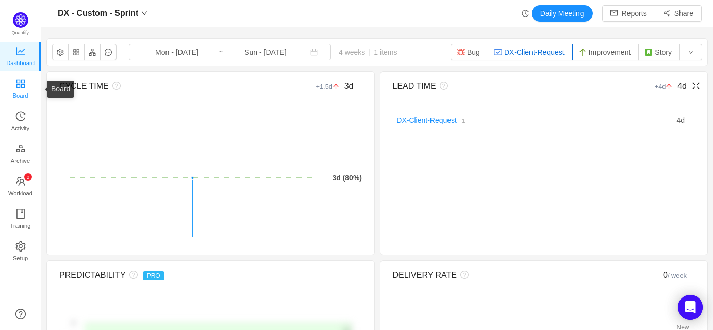
click at [21, 94] on span "Board" at bounding box center [20, 95] width 15 height 21
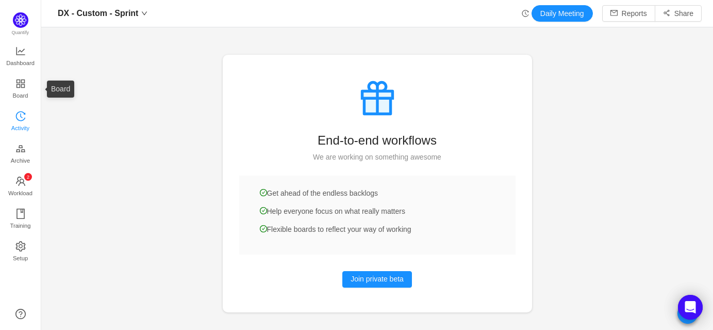
click at [15, 111] on link "Activity" at bounding box center [20, 121] width 10 height 21
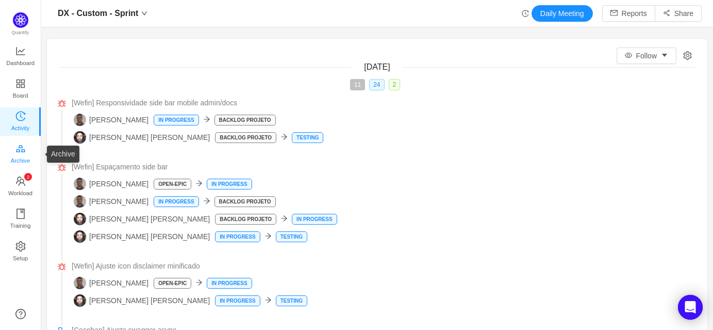
click at [17, 148] on icon "icon: gold" at bounding box center [20, 148] width 10 height 10
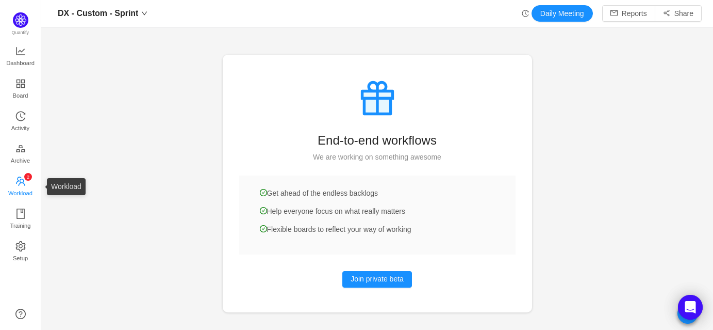
click at [15, 181] on icon "icon: team" at bounding box center [20, 181] width 10 height 10
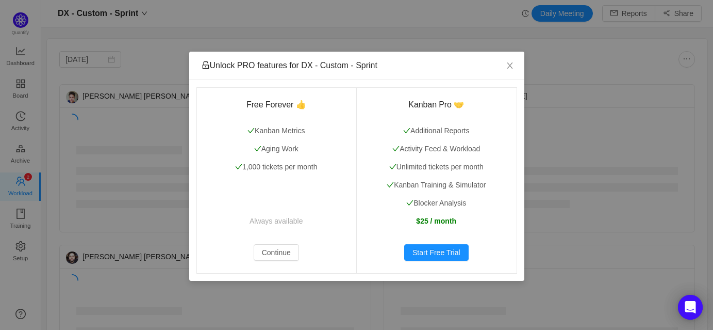
click at [16, 214] on div "Unlock PRO features for DX - Custom - Sprint Free Forever 👍 Kanban Metrics Agin…" at bounding box center [356, 165] width 713 height 330
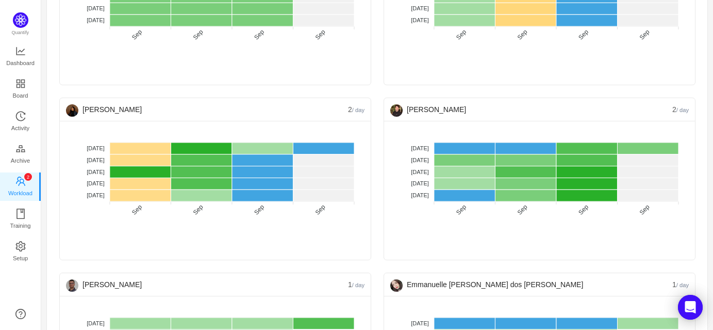
scroll to position [896, 0]
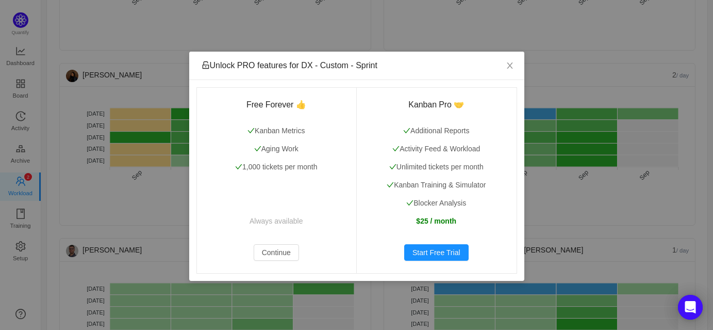
click at [29, 229] on div "Unlock PRO features for DX - Custom - Sprint Free Forever 👍 Kanban Metrics Agin…" at bounding box center [356, 165] width 713 height 330
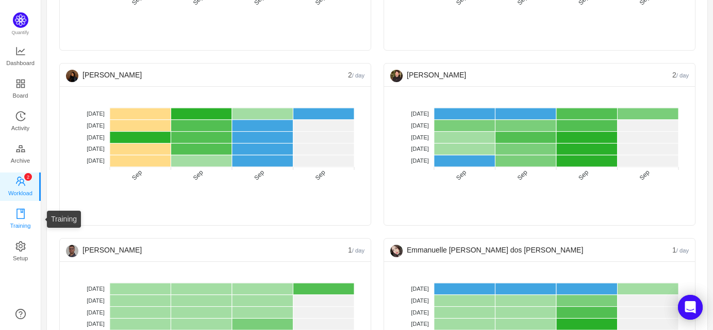
click at [24, 224] on span "Training" at bounding box center [20, 225] width 21 height 21
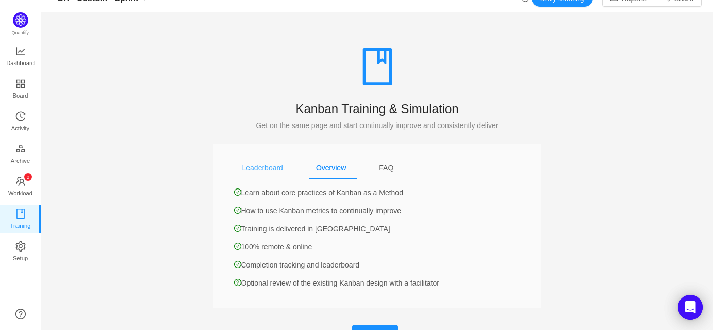
click at [244, 168] on div "Leaderboard" at bounding box center [262, 167] width 57 height 23
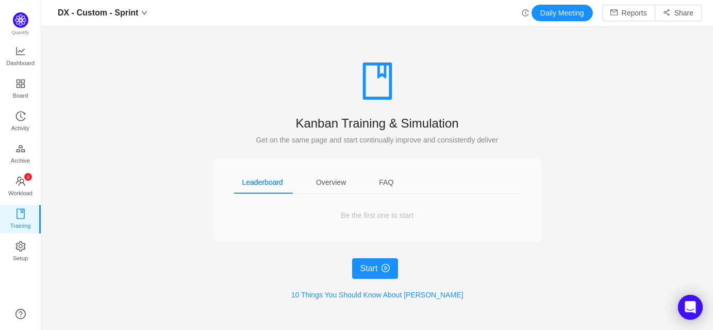
click at [362, 284] on div "Start 10 Things You Should Know About Kanban" at bounding box center [378, 279] width 328 height 42
click at [362, 275] on button "Start" at bounding box center [375, 268] width 46 height 21
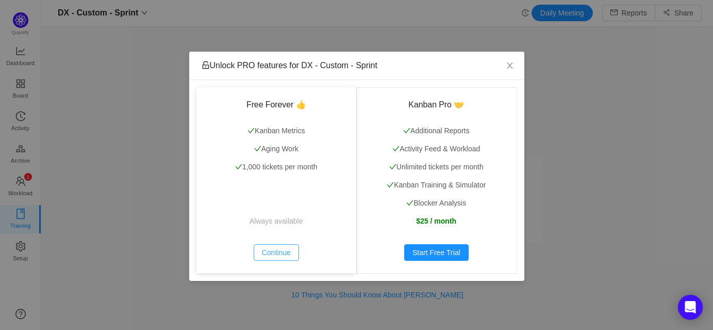
click at [281, 253] on button "Continue" at bounding box center [276, 252] width 45 height 17
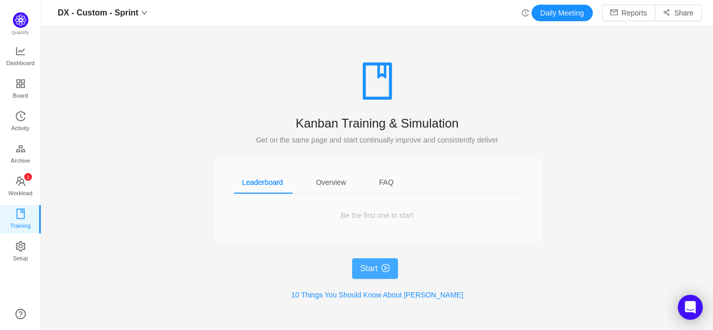
click at [392, 268] on button "Start" at bounding box center [375, 268] width 46 height 21
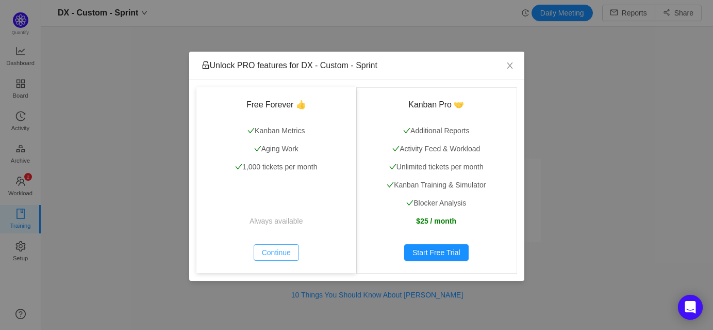
click at [282, 247] on button "Continue" at bounding box center [276, 252] width 45 height 17
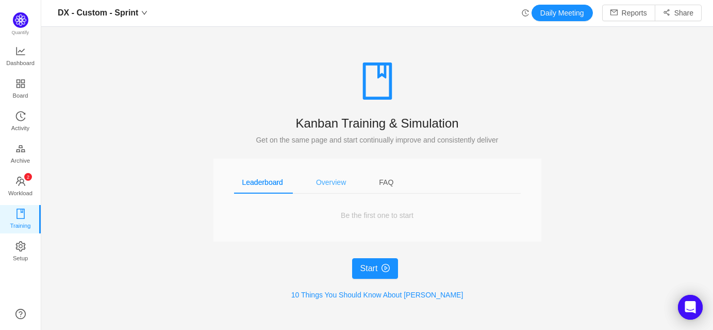
click at [340, 185] on div "Overview" at bounding box center [331, 182] width 46 height 23
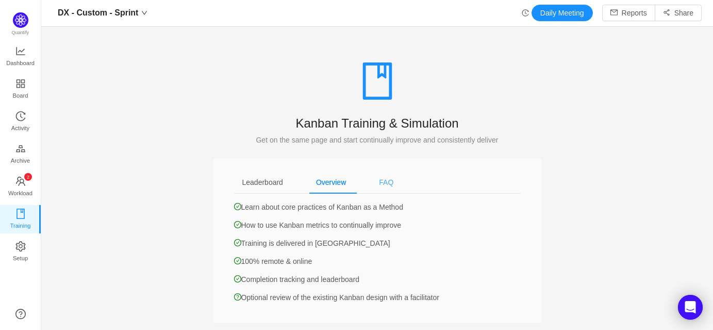
click at [391, 183] on div "FAQ" at bounding box center [386, 182] width 31 height 23
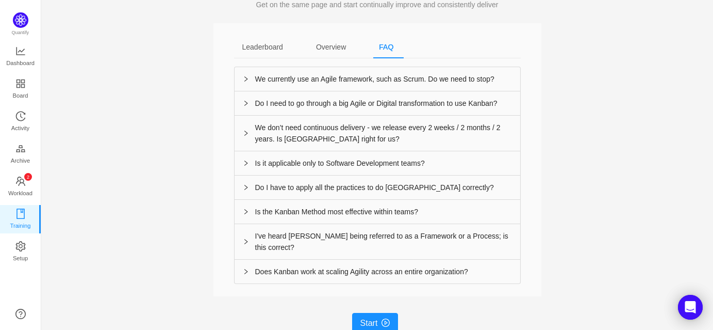
scroll to position [190, 0]
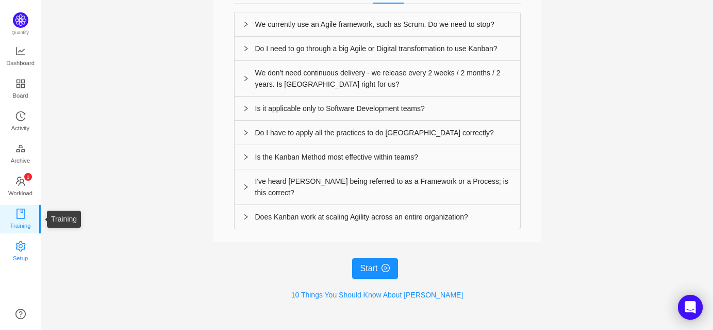
click at [15, 244] on link "Setup" at bounding box center [20, 251] width 10 height 21
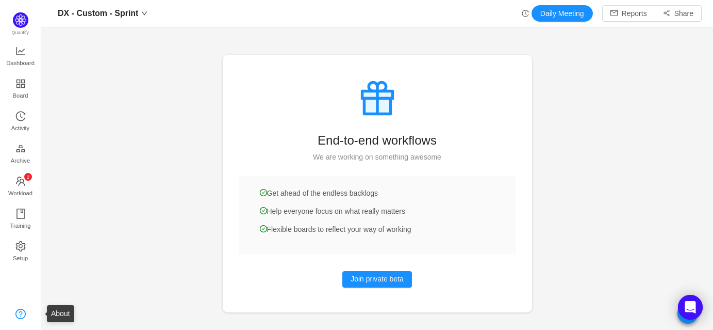
click at [15, 309] on link at bounding box center [20, 314] width 10 height 10
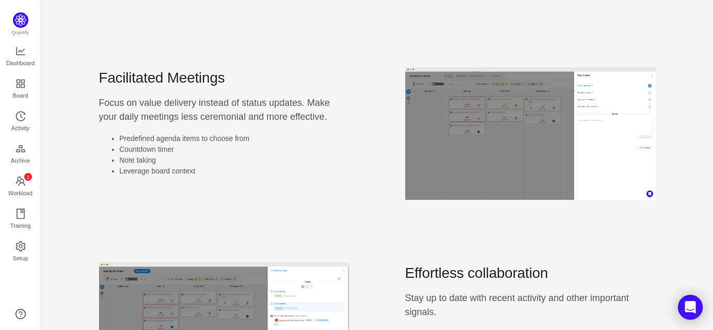
scroll to position [700, 0]
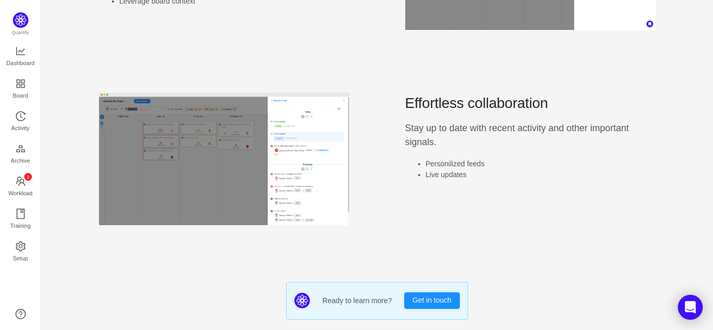
click at [26, 113] on link "Activity" at bounding box center [20, 121] width 10 height 21
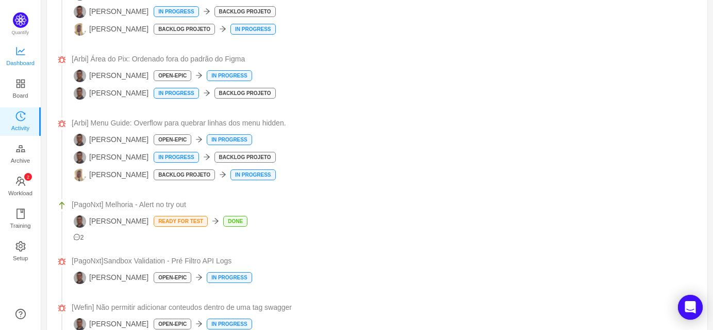
click at [20, 55] on span "Dashboard" at bounding box center [20, 63] width 28 height 21
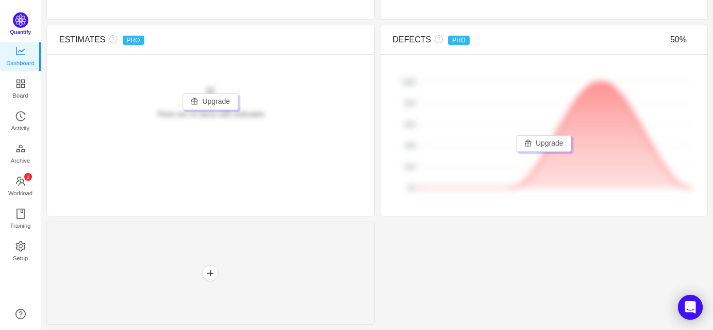
click at [22, 29] on span "Quantify" at bounding box center [20, 32] width 21 height 6
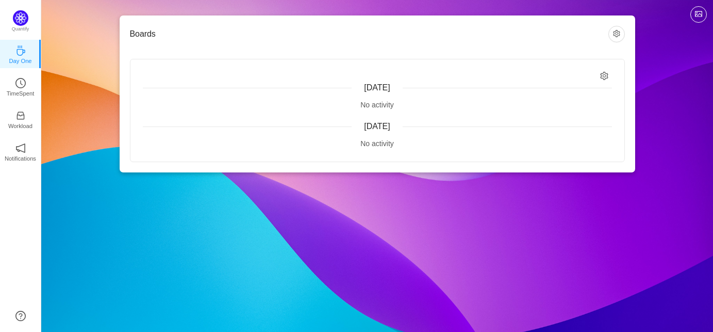
click at [22, 104] on ul "Day One TimeSpent Workload Notifications About" at bounding box center [20, 110] width 41 height 144
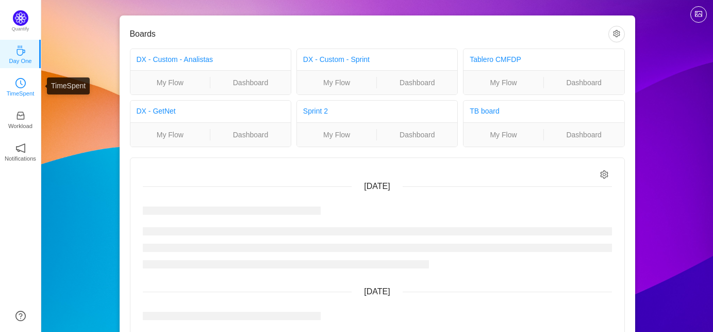
click at [15, 85] on link "TimeSpent" at bounding box center [20, 86] width 10 height 10
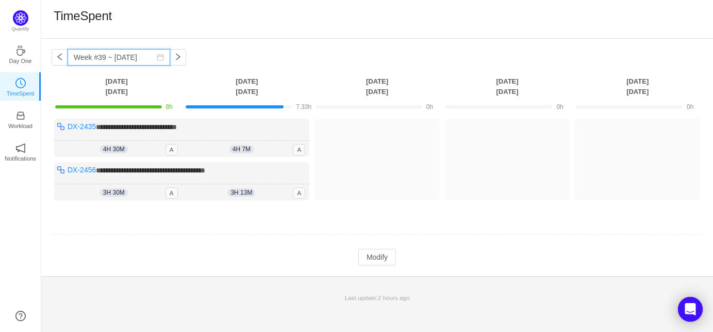
click at [85, 58] on input "Week #39 ~ [DATE]" at bounding box center [119, 57] width 103 height 17
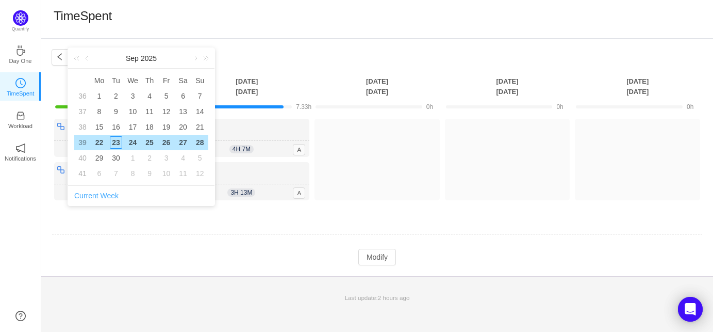
click at [93, 196] on link "Current Week" at bounding box center [96, 195] width 44 height 8
click at [110, 194] on link "Current Week" at bounding box center [96, 195] width 44 height 8
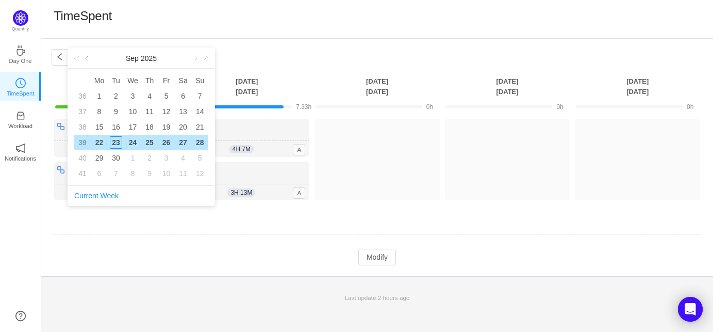
click at [92, 57] on link at bounding box center [87, 58] width 9 height 21
click at [98, 188] on div "Current Week" at bounding box center [141, 196] width 134 height 20
click at [96, 127] on div "11" at bounding box center [99, 127] width 12 height 12
type input "Week #33 ~ [DATE]"
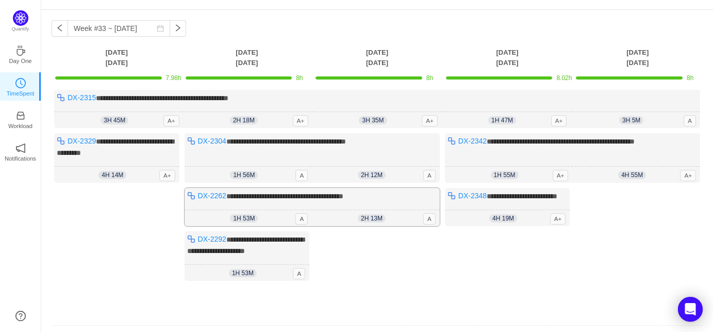
scroll to position [28, 0]
click at [9, 24] on div "Quantify" at bounding box center [20, 25] width 41 height 30
click at [17, 23] on img at bounding box center [20, 17] width 15 height 15
click at [15, 52] on link "Day One" at bounding box center [20, 53] width 10 height 10
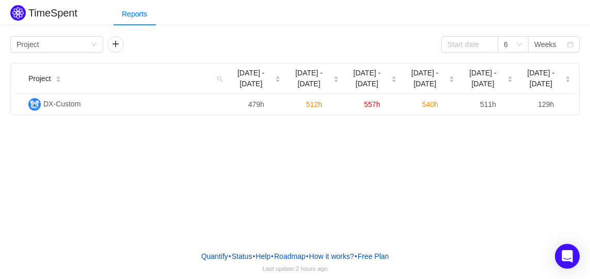
click at [254, 28] on div "TimeSpent Reports Group by Project 6 Weeks Project Aug [DATE] - [DATE] - 31 [DA…" at bounding box center [295, 59] width 590 height 112
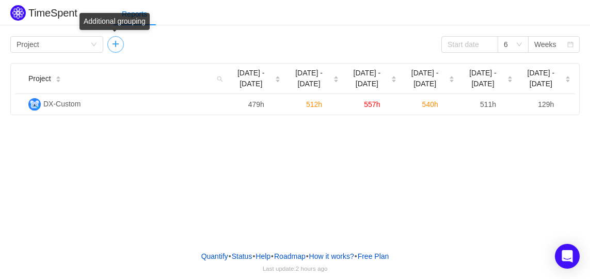
click at [112, 45] on button "button" at bounding box center [115, 44] width 17 height 17
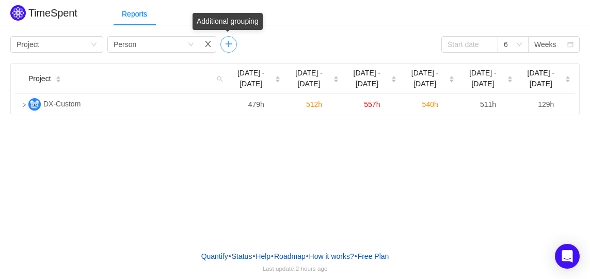
click at [221, 45] on button "button" at bounding box center [228, 44] width 17 height 17
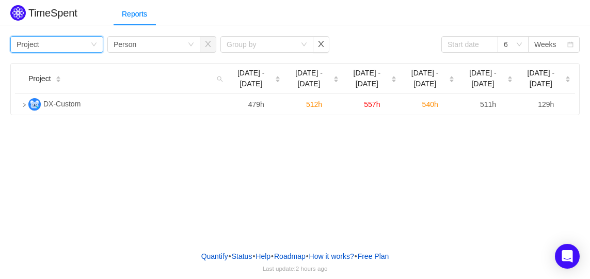
click at [76, 48] on div "Group by Project" at bounding box center [54, 44] width 74 height 15
click at [116, 180] on div "TimeSpent Reports Group by Project Group by Person Group by 6 Weeks Project Aug…" at bounding box center [295, 121] width 590 height 242
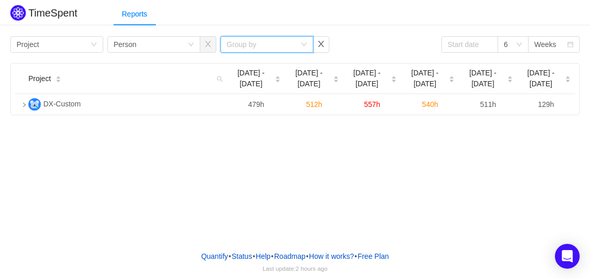
click at [303, 44] on icon "icon: down" at bounding box center [304, 44] width 6 height 6
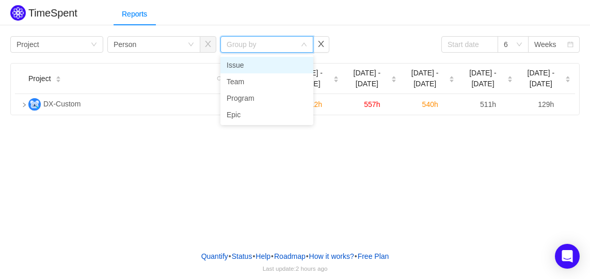
click at [237, 61] on li "Issue" at bounding box center [266, 65] width 93 height 17
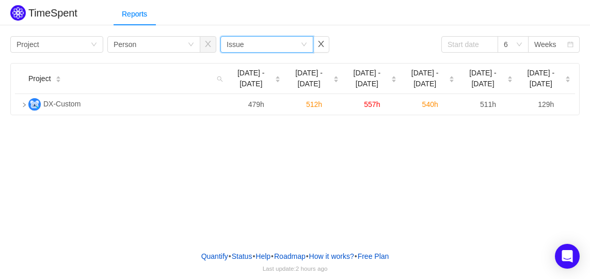
click at [221, 146] on div "TimeSpent Reports Group by Project Group by Person Group by Issue 6 Weeks Proje…" at bounding box center [295, 121] width 590 height 242
click at [390, 43] on div "Group by Project Group by Person Group by Issue 6 Weeks" at bounding box center [294, 44] width 569 height 17
click at [50, 11] on h2 "TimeSpent" at bounding box center [52, 12] width 49 height 11
click at [17, 13] on img at bounding box center [17, 12] width 15 height 15
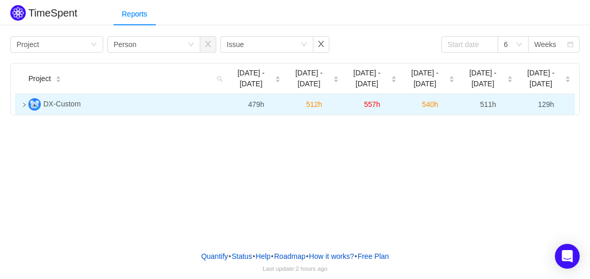
click at [26, 106] on icon "icon: right" at bounding box center [24, 104] width 5 height 5
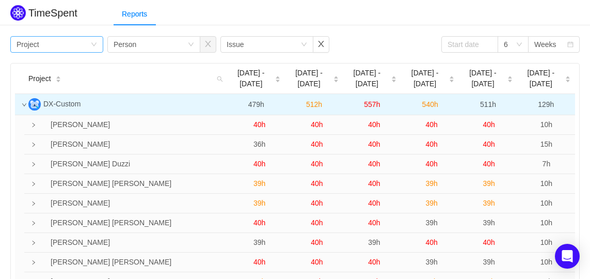
click at [87, 44] on div "Group by Project" at bounding box center [54, 44] width 74 height 15
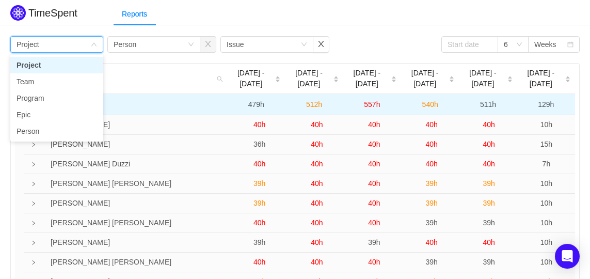
click at [58, 62] on li "Project" at bounding box center [56, 65] width 93 height 17
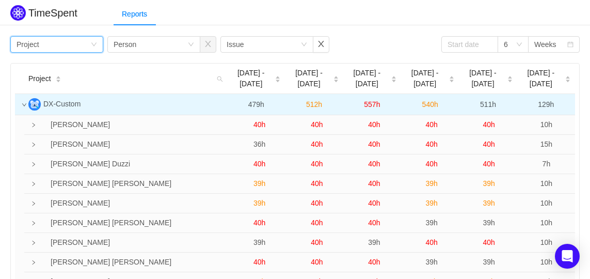
click at [87, 43] on div "Group by Project" at bounding box center [54, 44] width 74 height 15
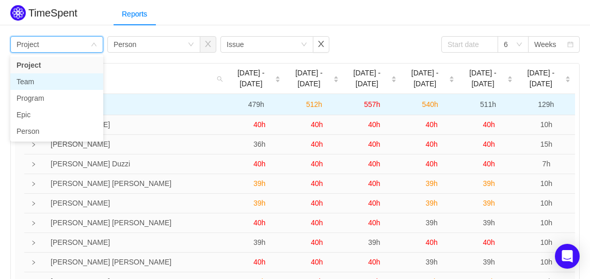
click at [45, 83] on li "Team" at bounding box center [56, 81] width 93 height 17
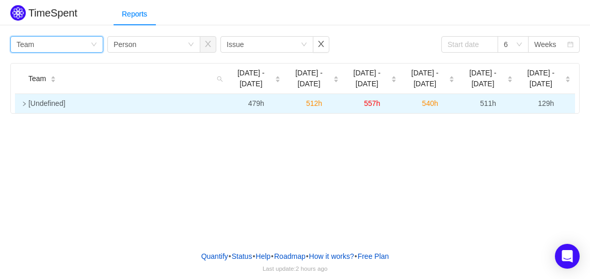
click at [18, 102] on td at bounding box center [19, 103] width 9 height 19
click at [22, 104] on icon "icon: right" at bounding box center [24, 103] width 5 height 5
click at [40, 49] on div "Group by Team" at bounding box center [54, 44] width 74 height 15
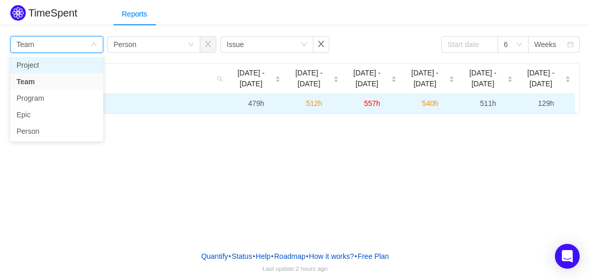
click at [50, 60] on li "Project" at bounding box center [56, 65] width 93 height 17
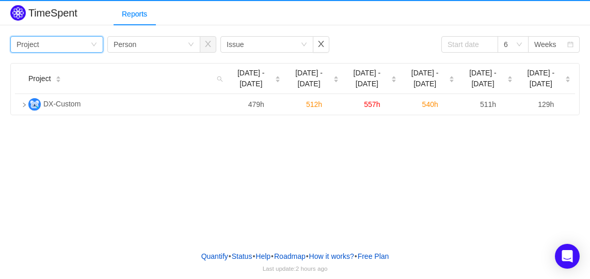
click at [214, 22] on div "Reports" at bounding box center [351, 14] width 476 height 23
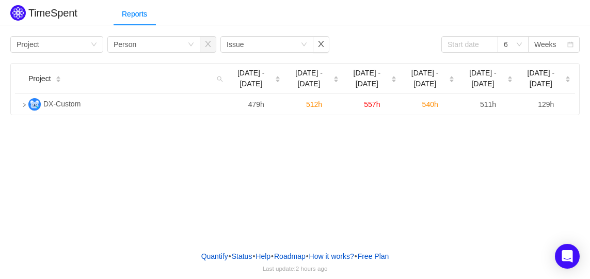
click at [400, 29] on div "TimeSpent Reports Group by Project Group by Person Group by Issue 6 Weeks Proje…" at bounding box center [295, 59] width 590 height 112
click at [95, 41] on icon "icon: down" at bounding box center [94, 44] width 6 height 6
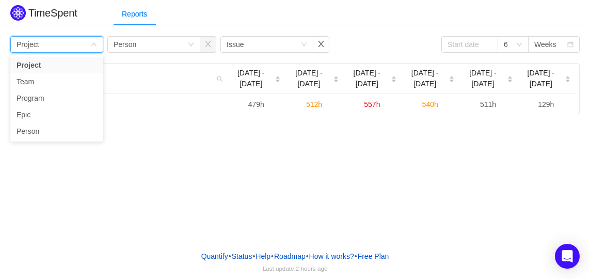
click at [69, 47] on div "Group by Project" at bounding box center [54, 44] width 74 height 15
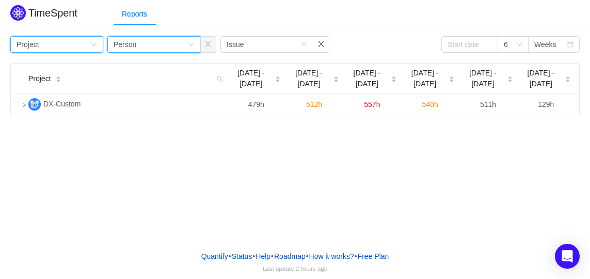
click at [134, 44] on div "Person" at bounding box center [124, 44] width 23 height 15
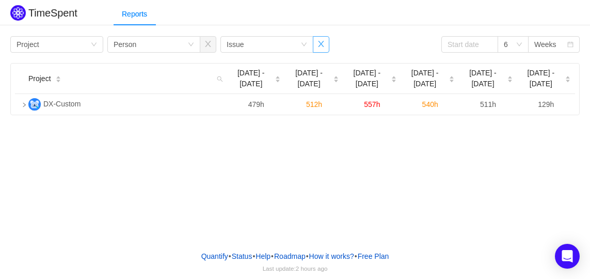
click at [320, 44] on button "button" at bounding box center [321, 44] width 17 height 17
click at [207, 41] on button "button" at bounding box center [208, 44] width 17 height 17
click at [162, 51] on div "Group by Project 6 Weeks" at bounding box center [294, 44] width 569 height 17
click at [117, 48] on button "button" at bounding box center [115, 44] width 17 height 17
click at [158, 50] on div "Group by Person" at bounding box center [150, 44] width 74 height 15
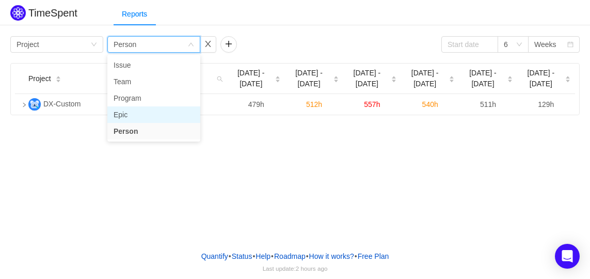
click at [122, 111] on li "Epic" at bounding box center [153, 114] width 93 height 17
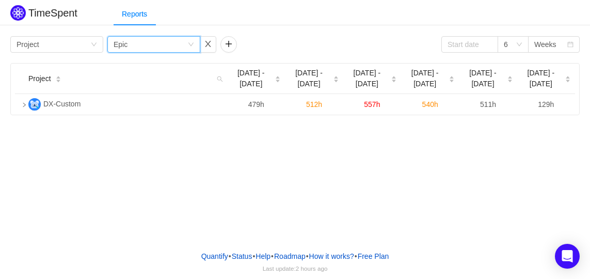
click at [147, 45] on div "Group by Epic" at bounding box center [150, 44] width 74 height 15
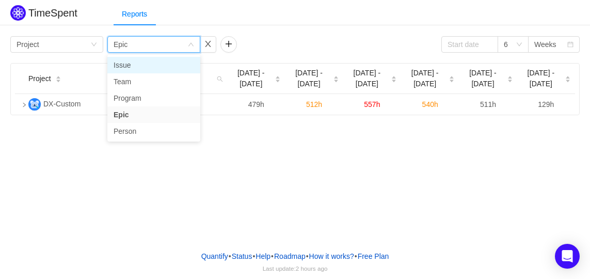
click at [124, 63] on li "Issue" at bounding box center [153, 65] width 93 height 17
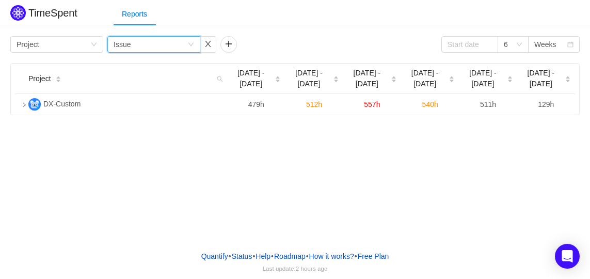
click at [208, 148] on div "TimeSpent Reports Group by Project Group by Issue 6 Weeks Project Aug 18 - 24 A…" at bounding box center [295, 121] width 590 height 242
click at [295, 37] on div "Group by Project Group by Issue 6 Weeks" at bounding box center [294, 44] width 569 height 17
click at [521, 52] on div "6" at bounding box center [512, 44] width 31 height 17
click at [158, 123] on div "TimeSpent Reports Group by Project Group by Issue 6 Weeks Project Aug 18 - 24 A…" at bounding box center [295, 121] width 590 height 242
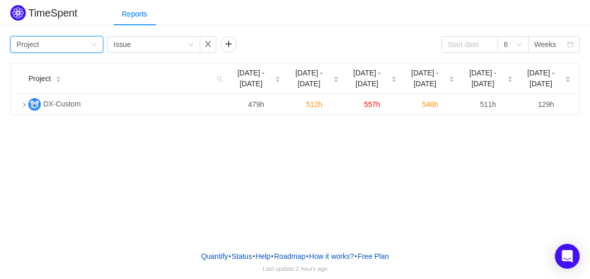
click at [64, 52] on div "Group by Project" at bounding box center [54, 44] width 74 height 15
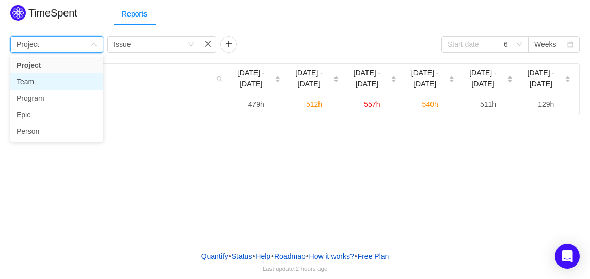
click at [44, 82] on li "Team" at bounding box center [56, 81] width 93 height 17
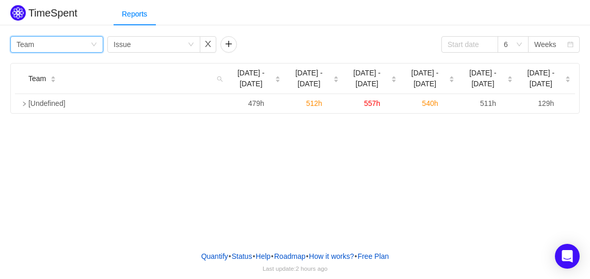
click at [44, 48] on div "Group by Team" at bounding box center [54, 44] width 74 height 15
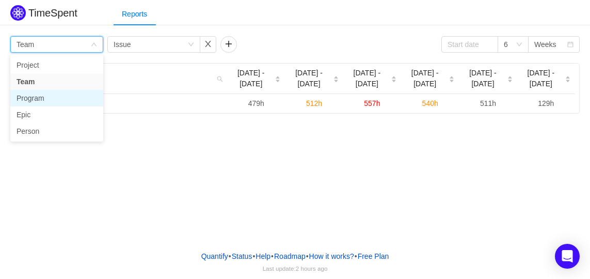
click at [32, 93] on li "Program" at bounding box center [56, 98] width 93 height 17
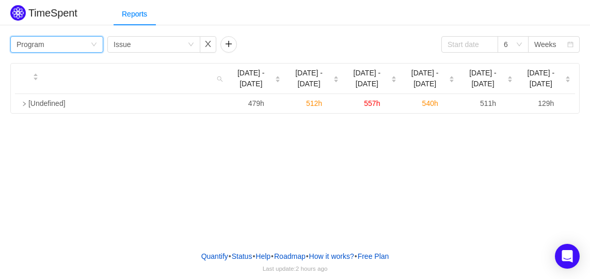
click at [28, 48] on div "Program" at bounding box center [31, 44] width 28 height 15
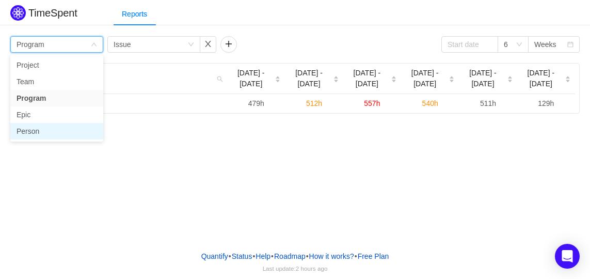
click at [21, 124] on li "Person" at bounding box center [56, 131] width 93 height 17
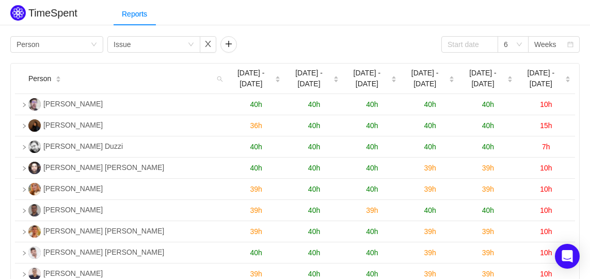
click at [37, 53] on div "Group by Person Group by Issue 6 Weeks Person Aug 18 - 24 Aug 25 - 31 Sep 1 - 7…" at bounding box center [294, 185] width 569 height 298
click at [35, 47] on div "Person" at bounding box center [28, 44] width 23 height 15
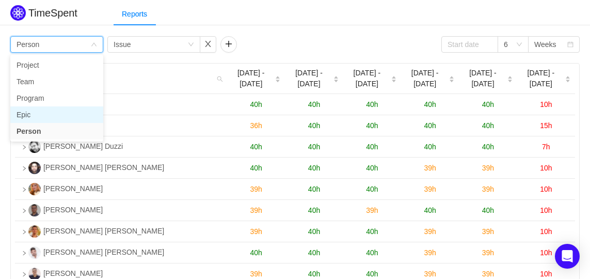
click at [23, 109] on li "Epic" at bounding box center [56, 114] width 93 height 17
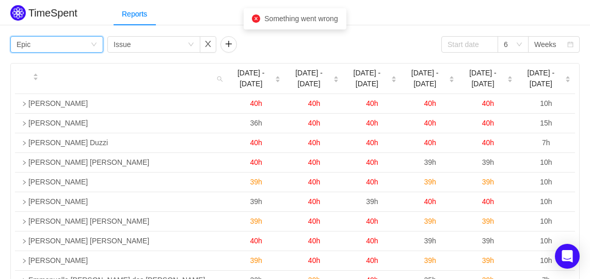
click at [38, 37] on div "Group by Epic" at bounding box center [54, 44] width 74 height 15
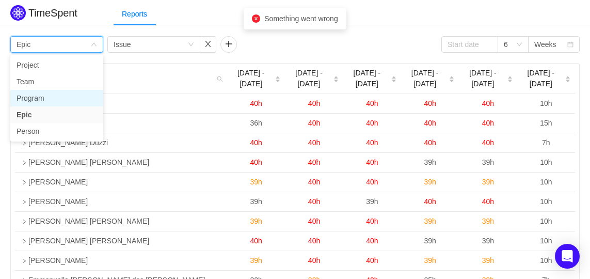
click at [30, 95] on li "Program" at bounding box center [56, 98] width 93 height 17
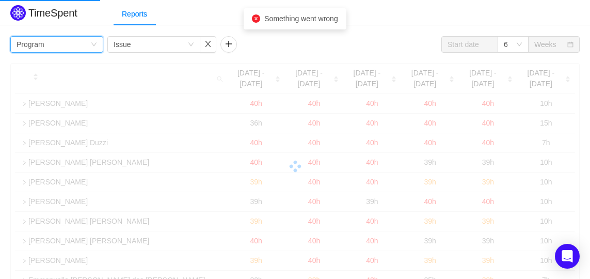
click at [177, 24] on div "Reports" at bounding box center [351, 14] width 476 height 23
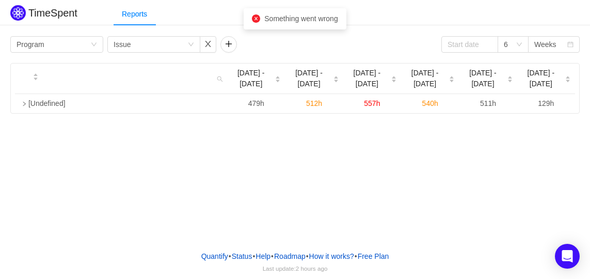
click at [257, 153] on div "TimeSpent Reports Group by Program Group by Issue 6 Weeks Aug 18 - 24 Aug 25 - …" at bounding box center [295, 121] width 590 height 242
click at [539, 44] on div "Weeks" at bounding box center [545, 44] width 22 height 15
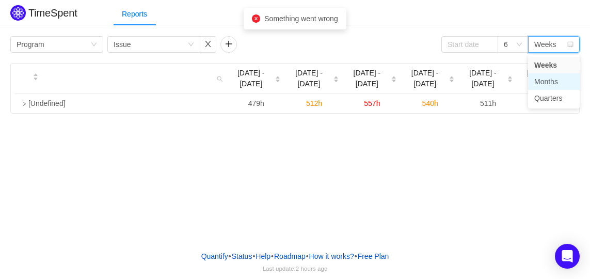
click at [538, 87] on li "Months" at bounding box center [554, 81] width 52 height 17
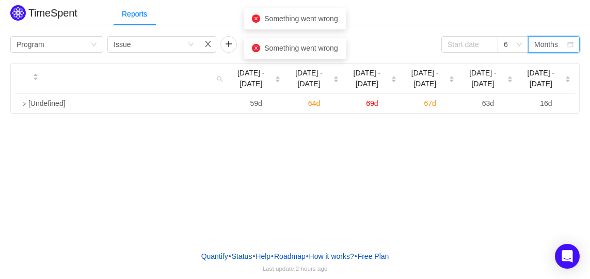
click at [509, 126] on div "TimeSpent Reports Group by Program Group by Issue 6 Months Aug 18 - 24 Aug 25 -…" at bounding box center [295, 121] width 590 height 242
